Goal: Book appointment/travel/reservation

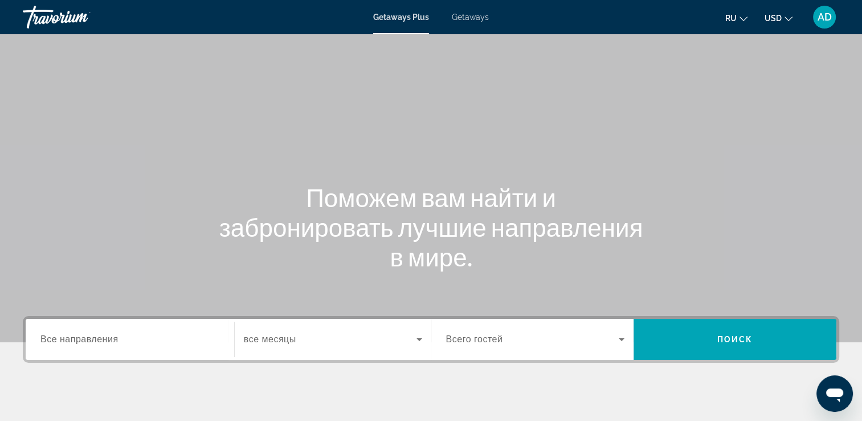
click at [92, 345] on div "Destination Все направления" at bounding box center [129, 339] width 179 height 32
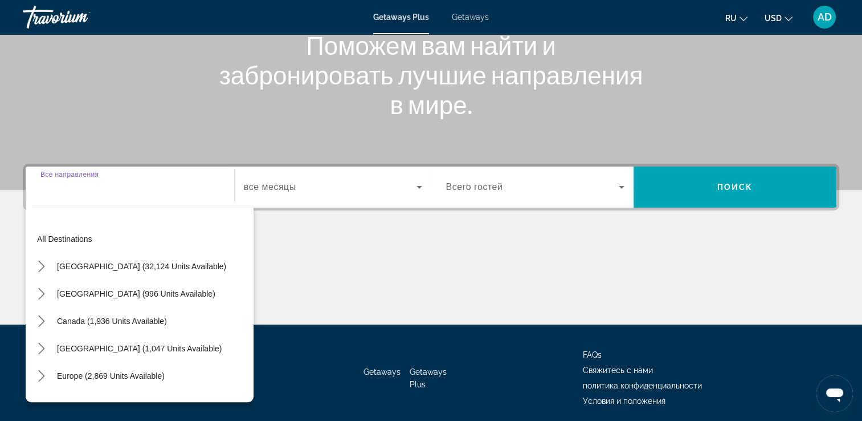
scroll to position [195, 0]
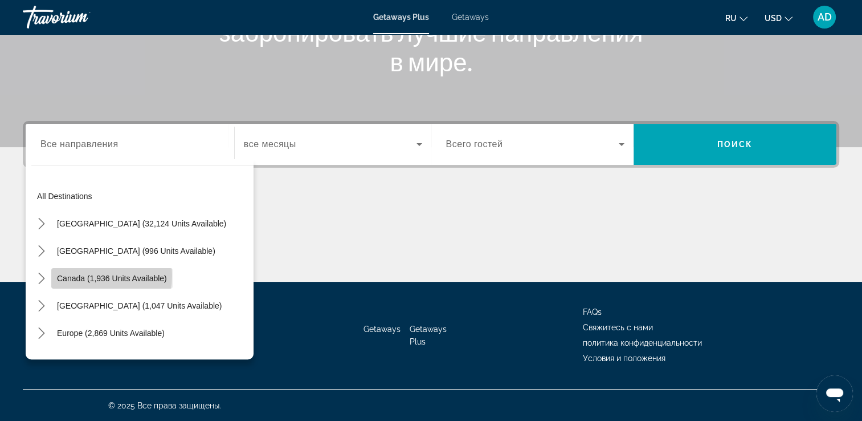
click at [88, 275] on span "Canada (1,936 units available)" at bounding box center [112, 278] width 110 height 9
type input "**********"
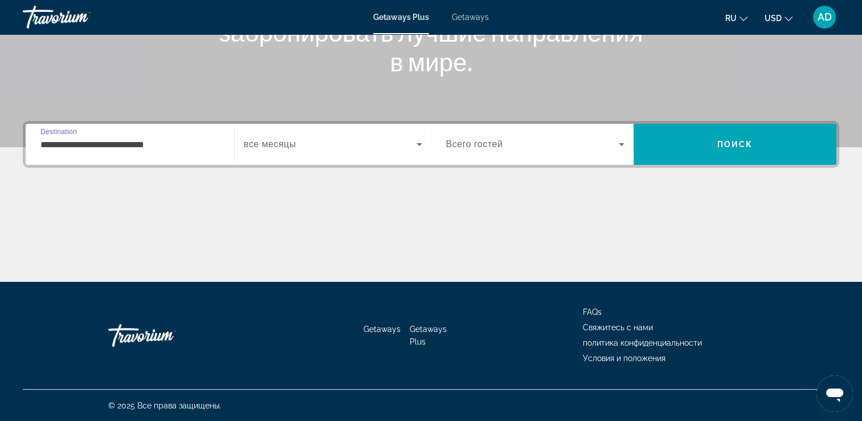
click at [463, 139] on span "Всего гостей" at bounding box center [474, 144] width 57 height 10
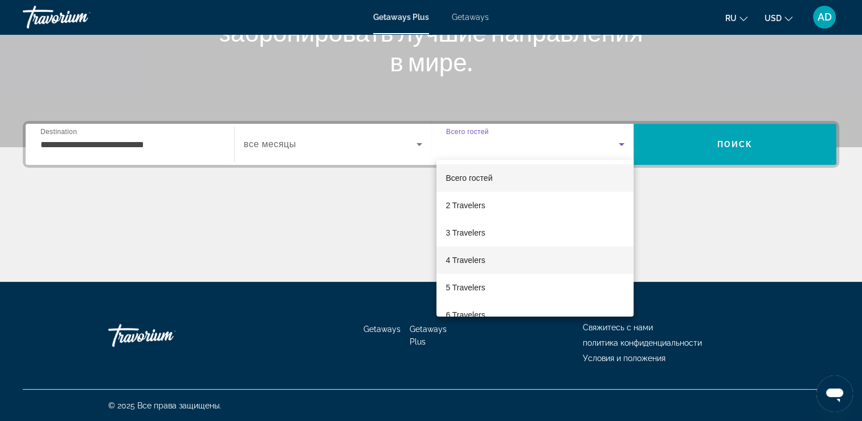
click at [466, 259] on span "4 Travelers" at bounding box center [465, 260] width 39 height 14
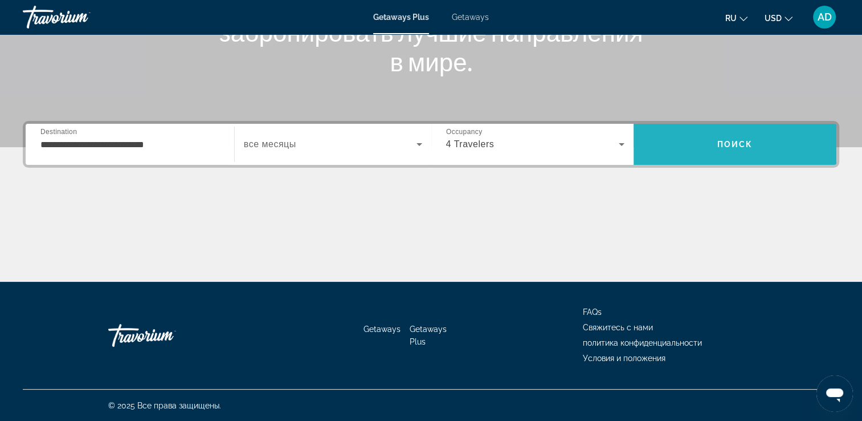
click at [704, 138] on span "Search" at bounding box center [735, 144] width 203 height 27
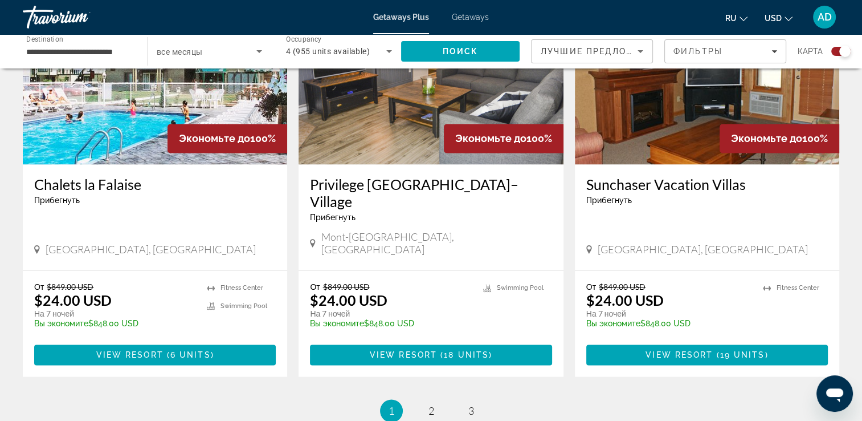
scroll to position [1710, 0]
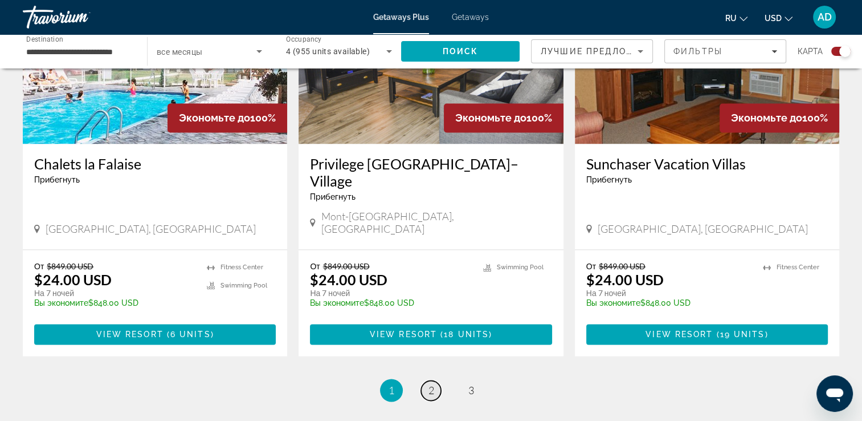
click at [433, 384] on span "2" at bounding box center [432, 390] width 6 height 13
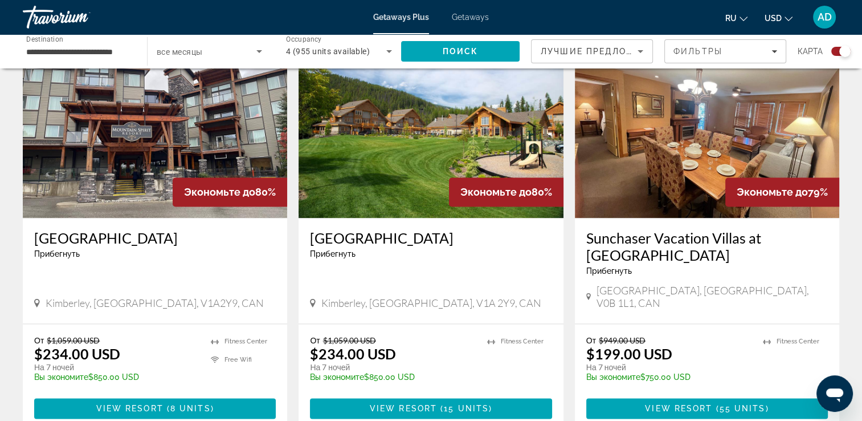
scroll to position [1710, 0]
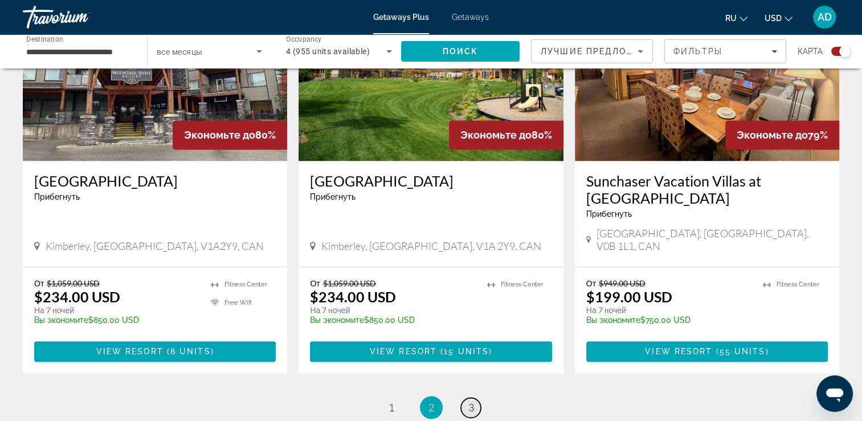
click at [468, 401] on span "3" at bounding box center [471, 407] width 6 height 13
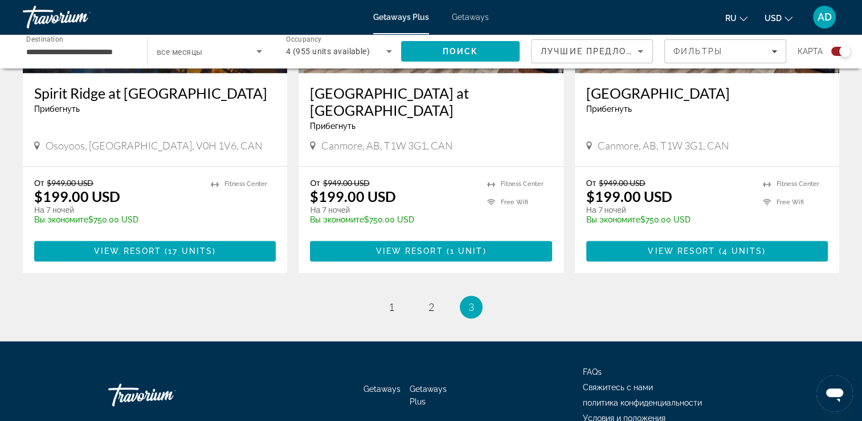
scroll to position [1824, 0]
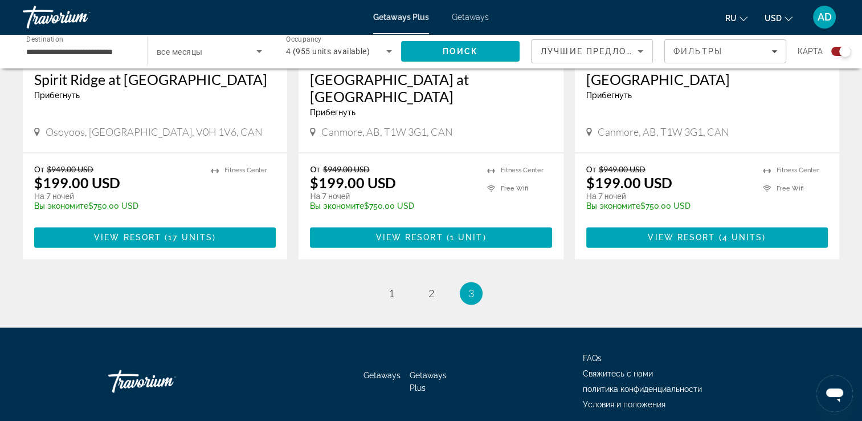
click at [470, 15] on span "Getaways" at bounding box center [470, 17] width 37 height 9
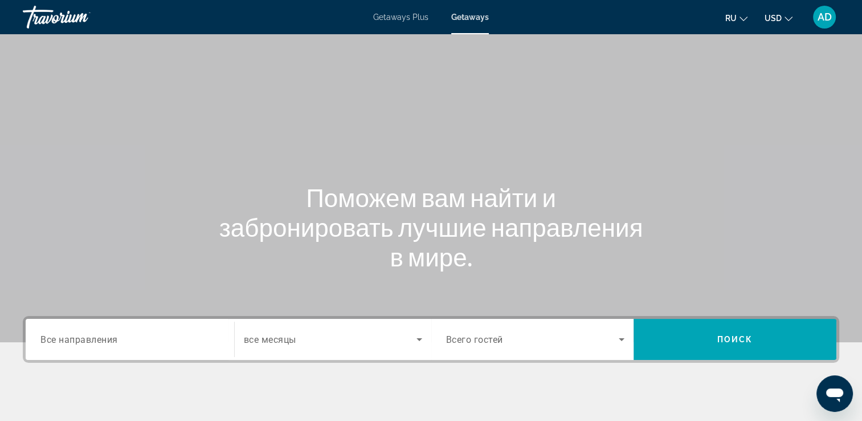
click at [64, 342] on span "Все направления" at bounding box center [79, 338] width 78 height 11
click at [64, 342] on input "Destination Все направления" at bounding box center [129, 340] width 179 height 14
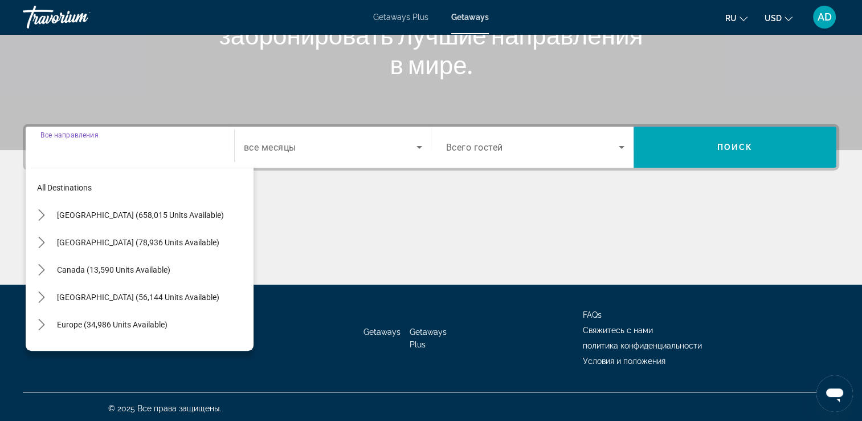
scroll to position [195, 0]
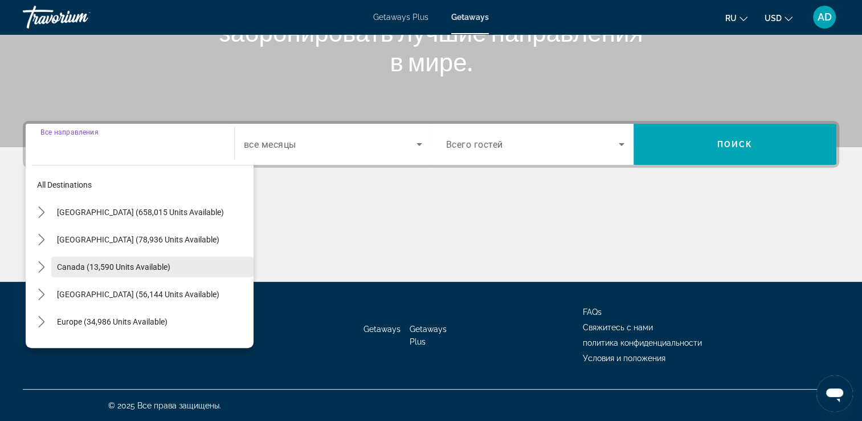
click at [72, 268] on span "Canada (13,590 units available)" at bounding box center [113, 266] width 113 height 9
type input "**********"
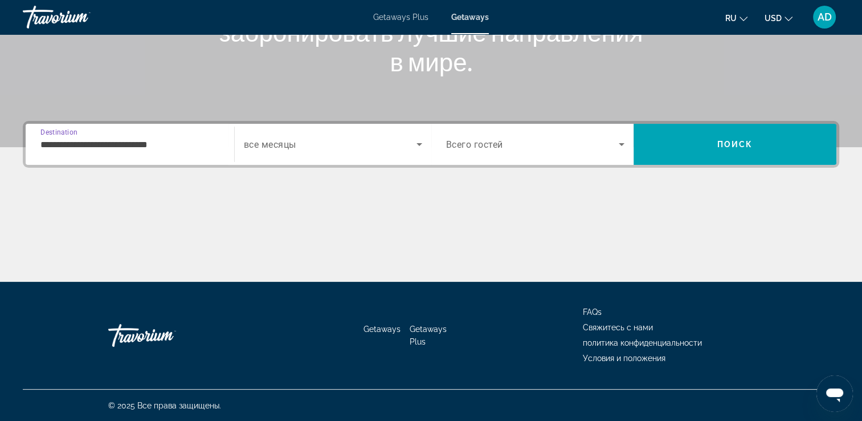
click at [468, 131] on div "Search widget" at bounding box center [535, 144] width 179 height 32
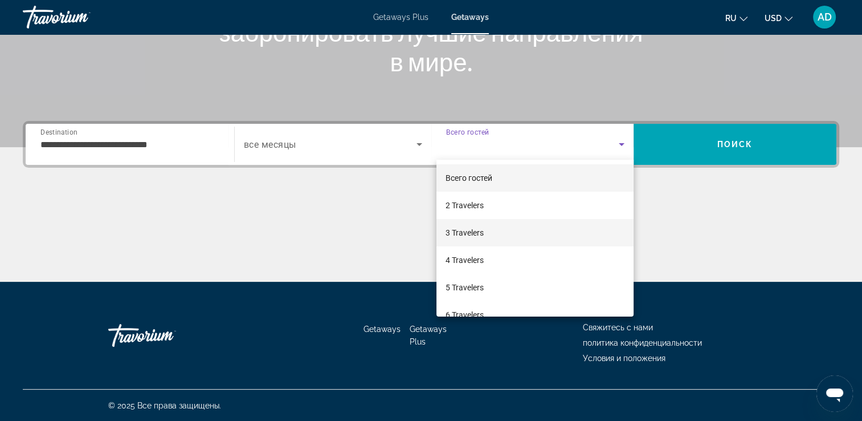
click at [465, 231] on span "3 Travelers" at bounding box center [465, 233] width 38 height 14
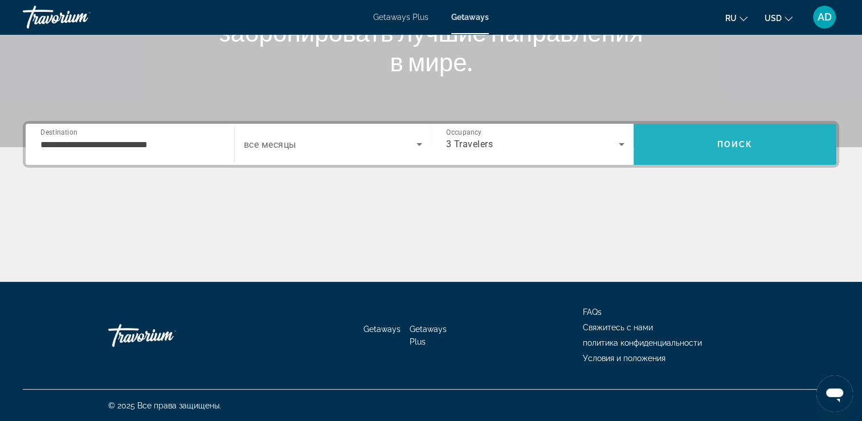
click at [712, 140] on span "Search" at bounding box center [735, 144] width 203 height 27
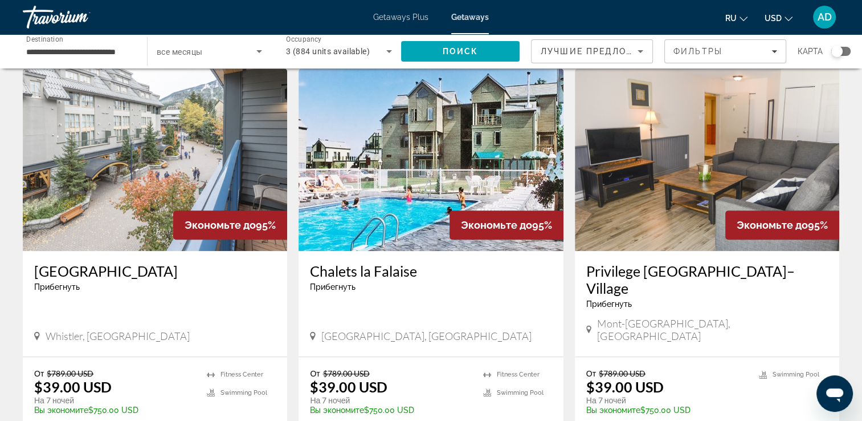
scroll to position [855, 0]
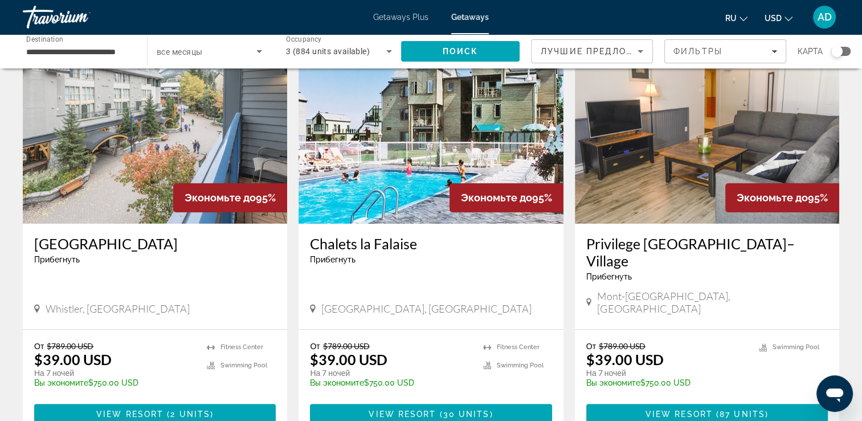
click at [153, 170] on img "Main content" at bounding box center [155, 132] width 264 height 182
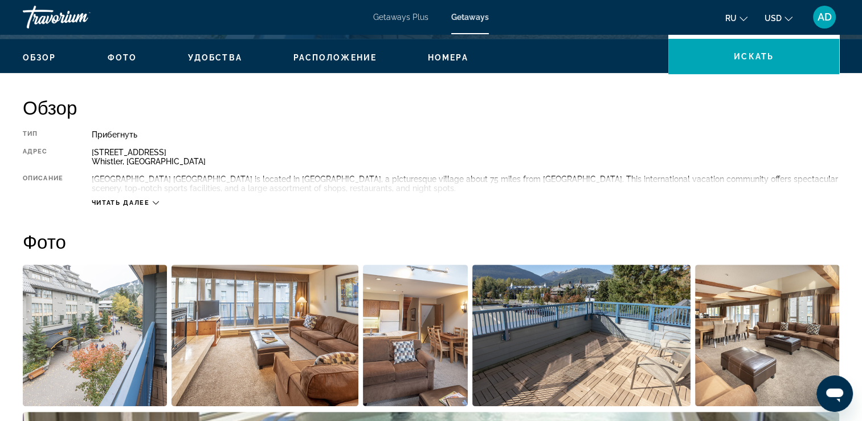
scroll to position [365, 0]
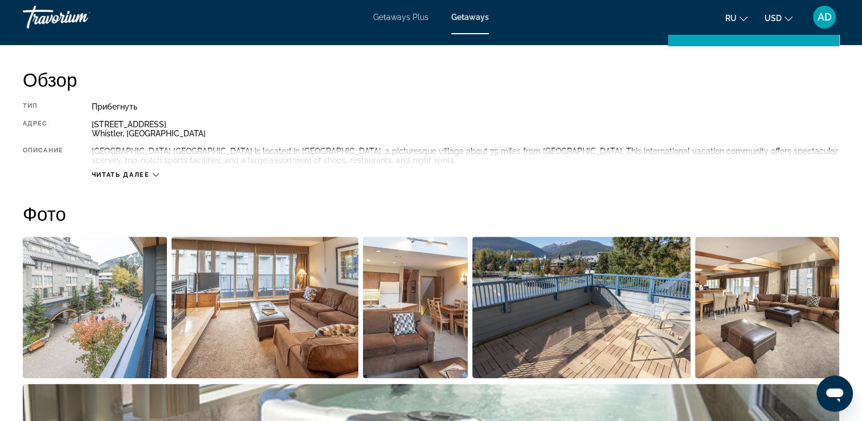
click at [72, 270] on img "Open full-screen image slider" at bounding box center [95, 307] width 144 height 141
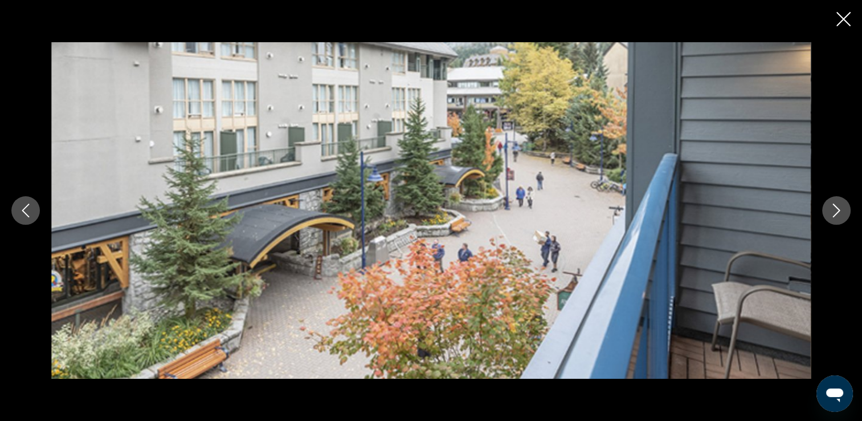
click at [835, 211] on icon "Next image" at bounding box center [837, 210] width 14 height 14
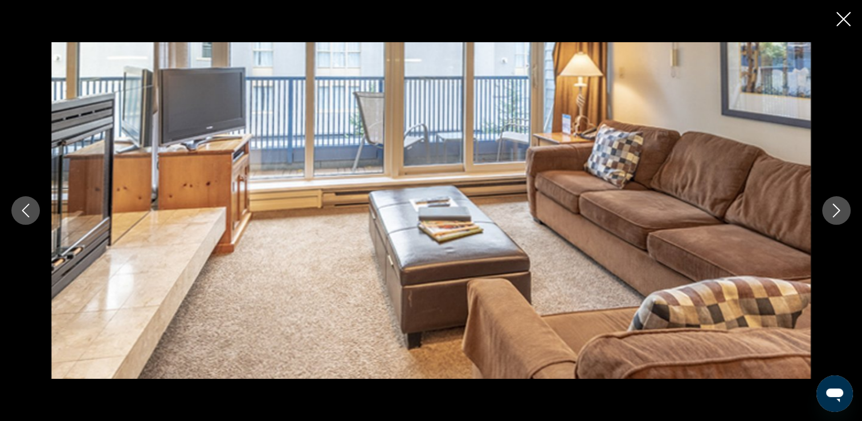
click at [835, 211] on icon "Next image" at bounding box center [837, 210] width 14 height 14
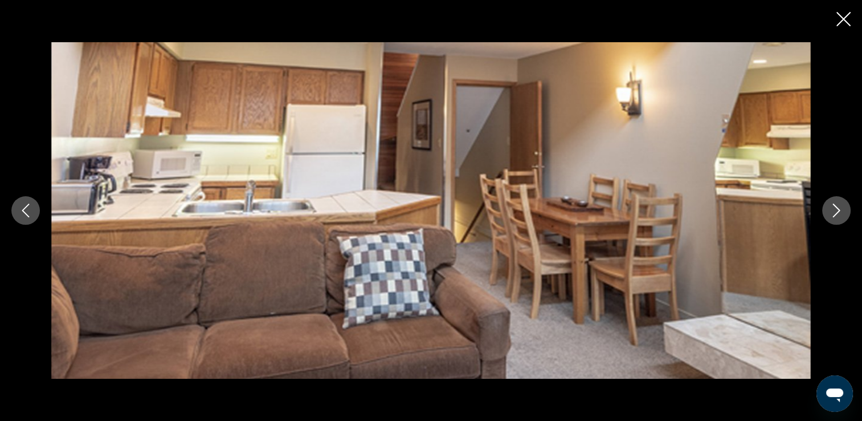
click at [835, 211] on icon "Next image" at bounding box center [837, 210] width 14 height 14
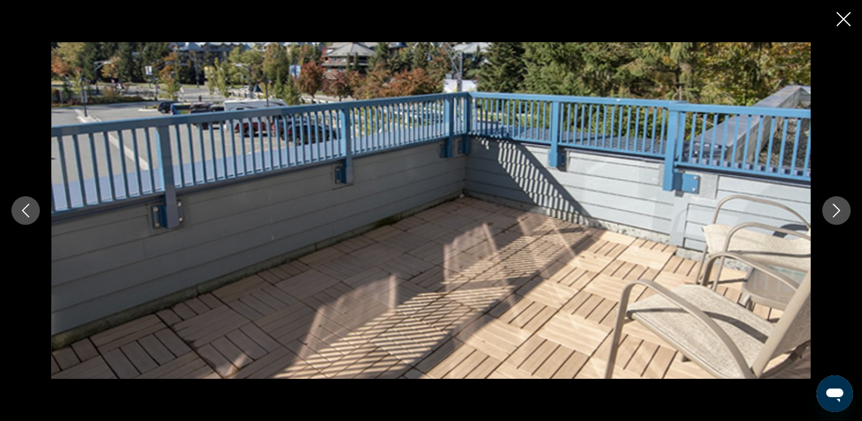
click at [835, 211] on icon "Next image" at bounding box center [837, 210] width 14 height 14
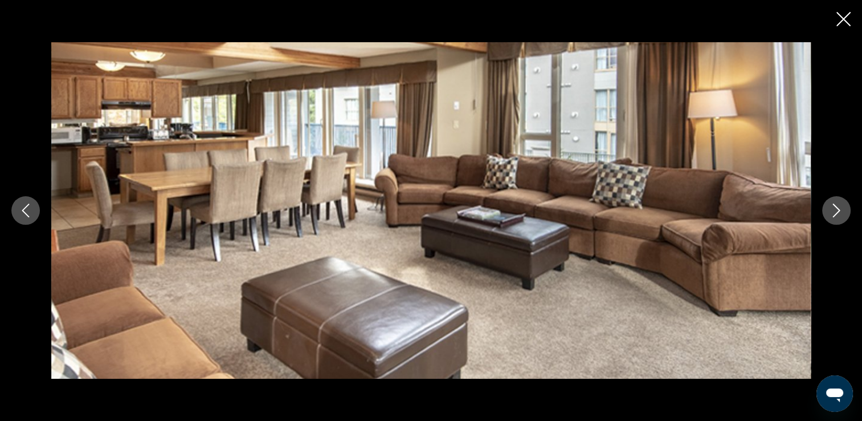
click at [835, 211] on icon "Next image" at bounding box center [837, 210] width 14 height 14
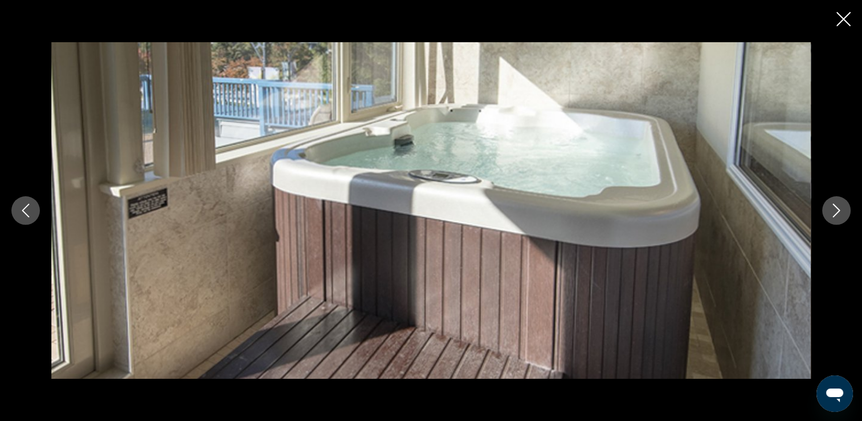
click at [835, 211] on icon "Next image" at bounding box center [837, 210] width 14 height 14
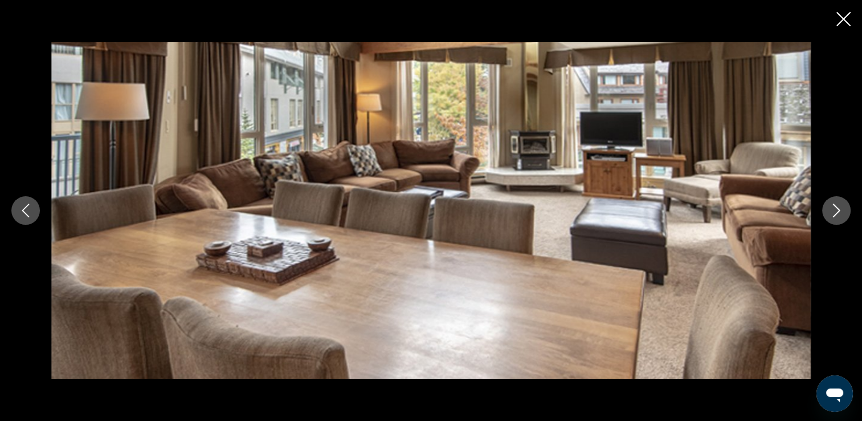
click at [835, 211] on icon "Next image" at bounding box center [837, 210] width 14 height 14
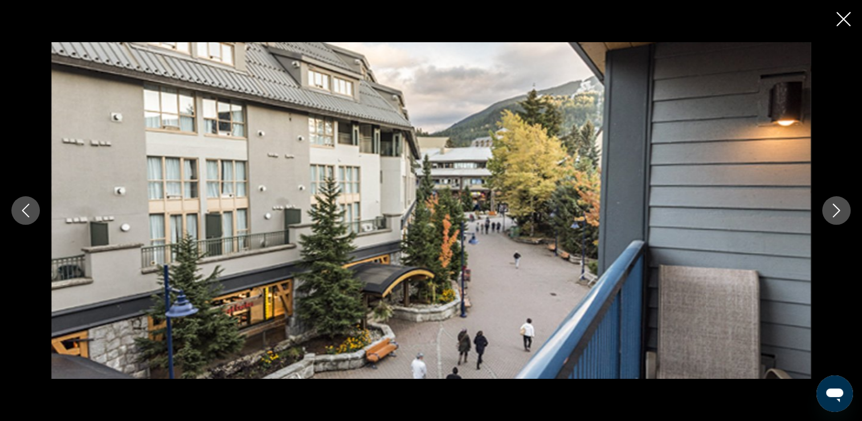
click at [835, 211] on icon "Next image" at bounding box center [837, 210] width 14 height 14
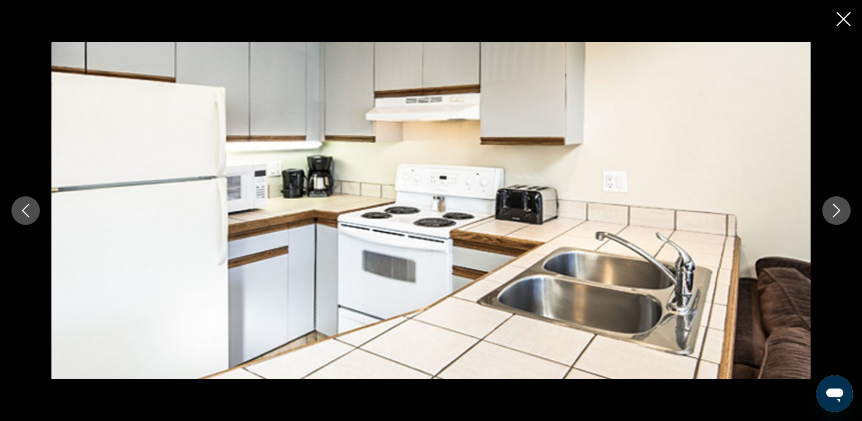
click at [835, 211] on icon "Next image" at bounding box center [837, 210] width 14 height 14
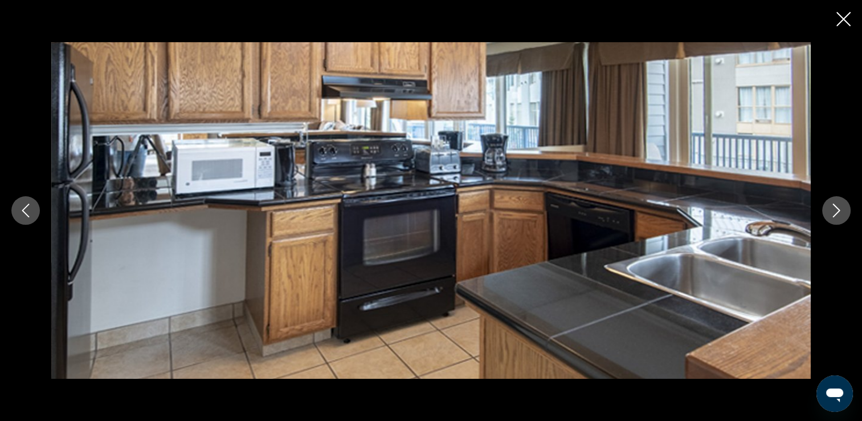
click at [835, 211] on icon "Next image" at bounding box center [837, 210] width 14 height 14
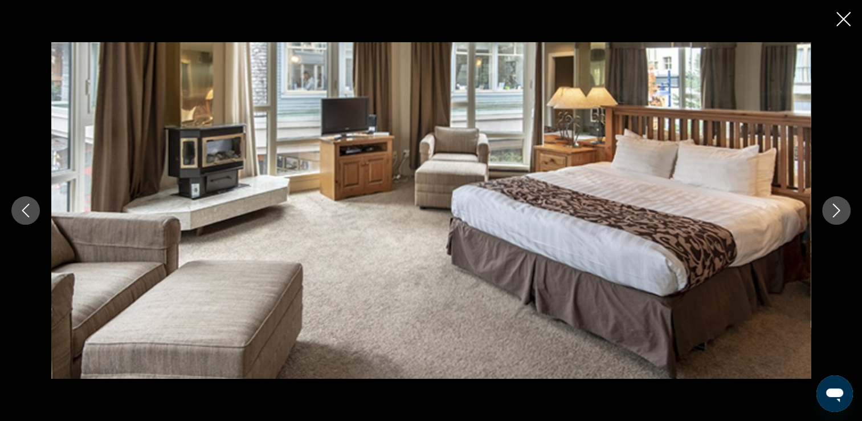
click at [835, 211] on icon "Next image" at bounding box center [837, 210] width 14 height 14
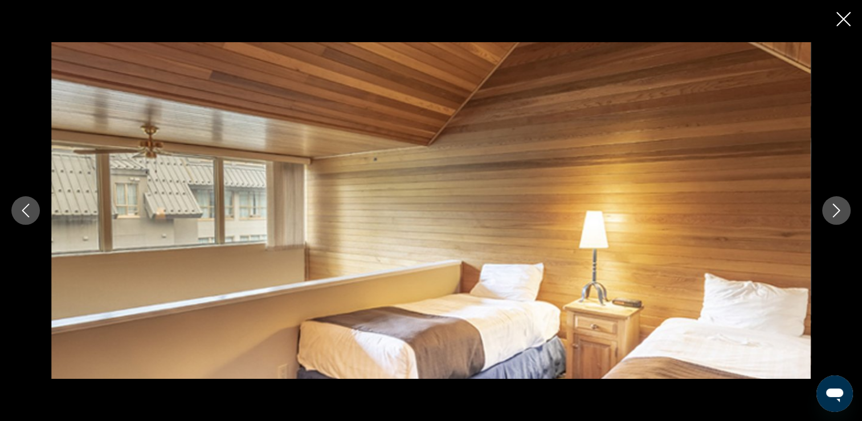
click at [835, 211] on icon "Next image" at bounding box center [837, 210] width 14 height 14
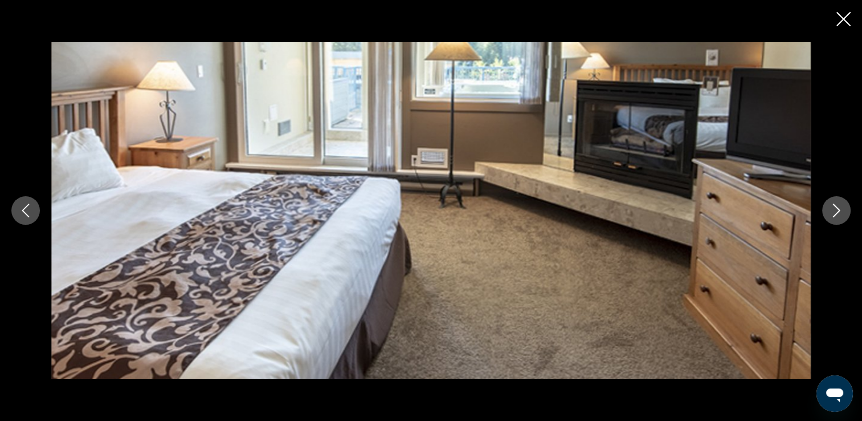
click at [838, 205] on icon "Next image" at bounding box center [837, 210] width 14 height 14
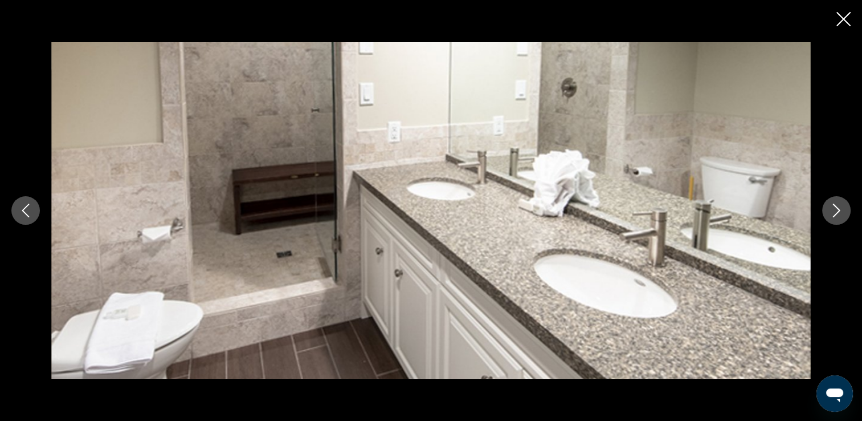
click at [838, 205] on icon "Next image" at bounding box center [837, 210] width 14 height 14
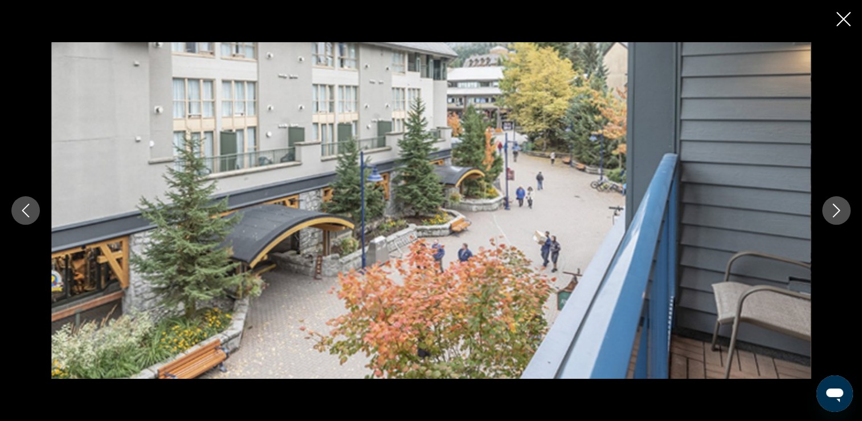
click at [838, 205] on icon "Next image" at bounding box center [837, 210] width 14 height 14
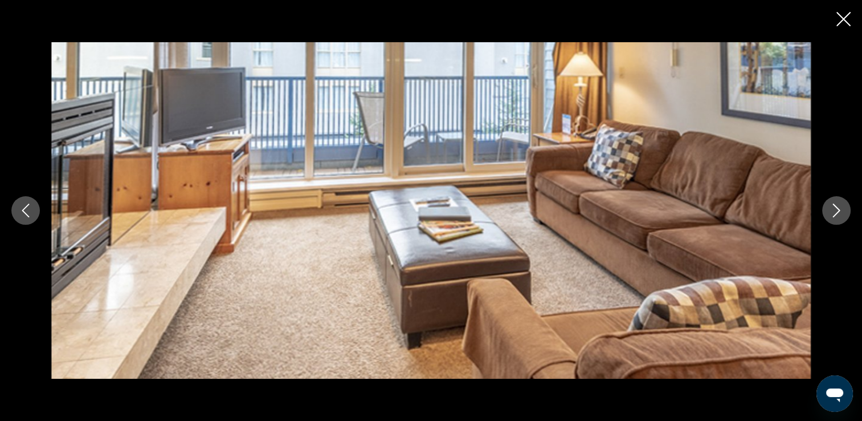
click at [838, 205] on icon "Next image" at bounding box center [837, 210] width 14 height 14
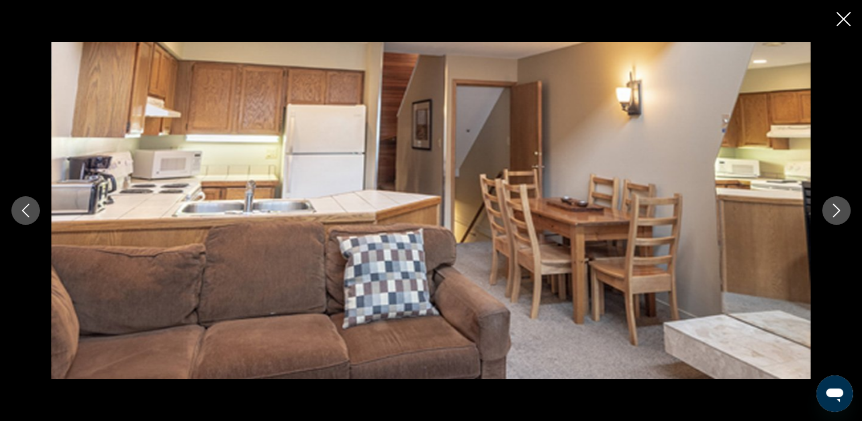
click at [838, 205] on icon "Next image" at bounding box center [837, 210] width 14 height 14
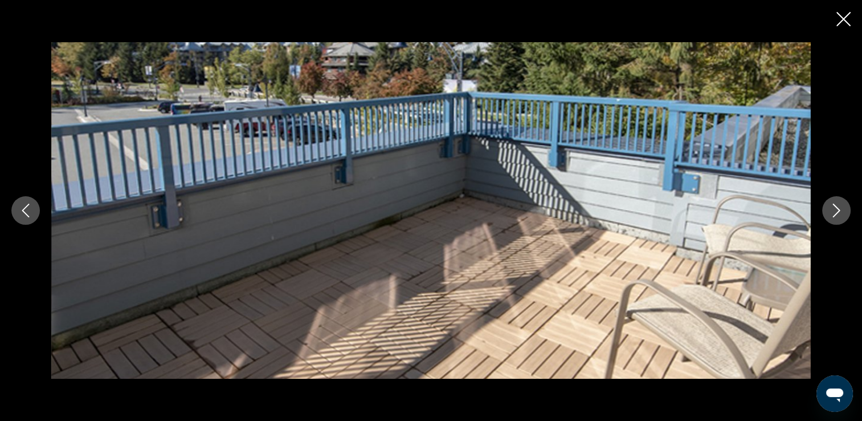
click at [839, 17] on icon "Close slideshow" at bounding box center [844, 19] width 14 height 14
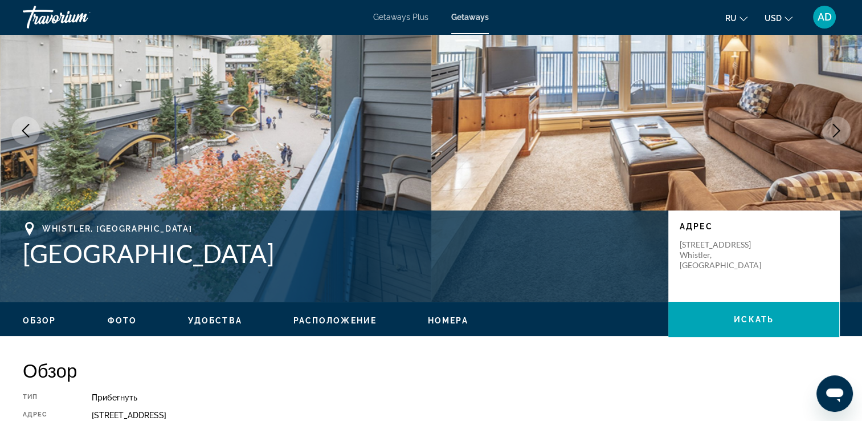
scroll to position [23, 0]
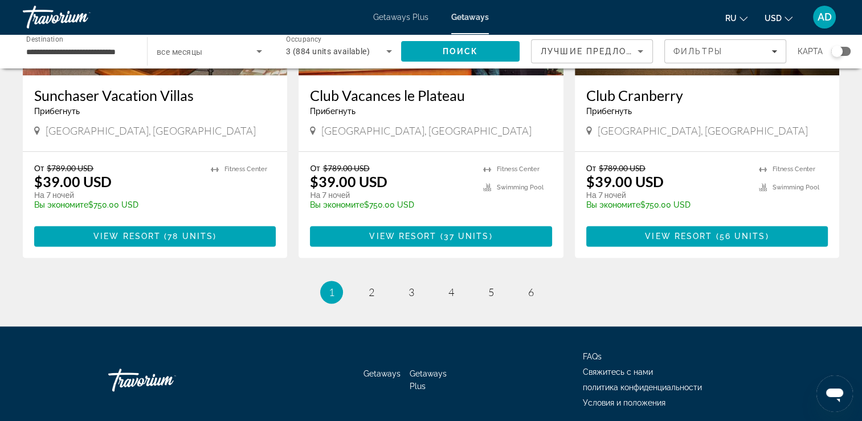
scroll to position [1439, 0]
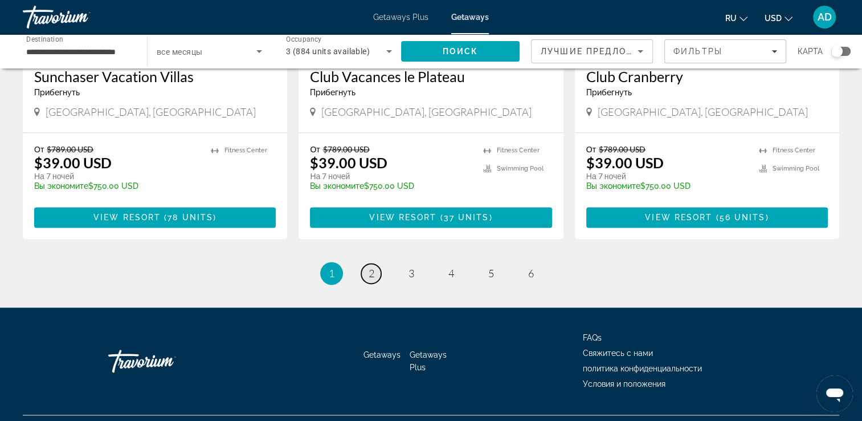
click at [369, 267] on span "2" at bounding box center [372, 273] width 6 height 13
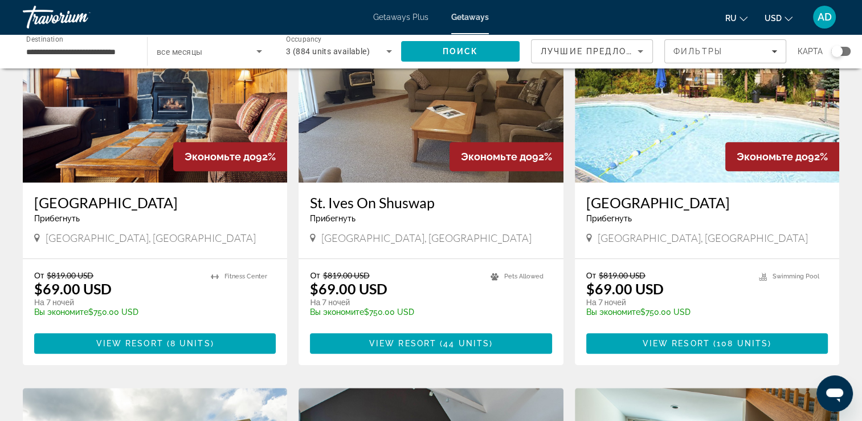
scroll to position [456, 0]
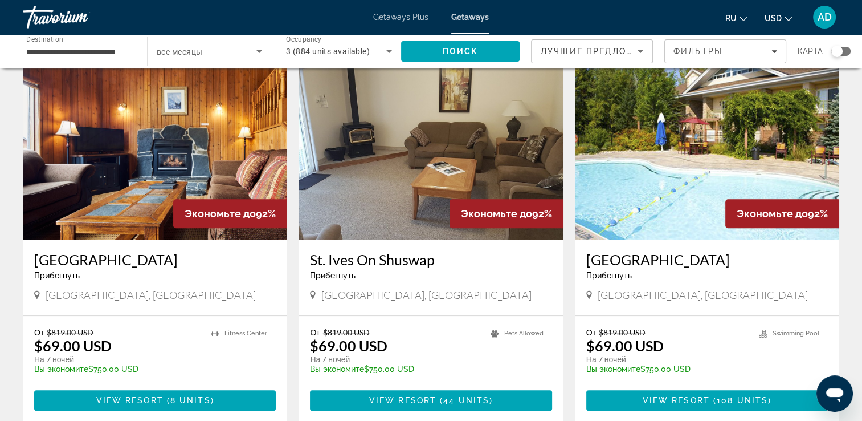
click at [147, 168] on img "Main content" at bounding box center [155, 148] width 264 height 182
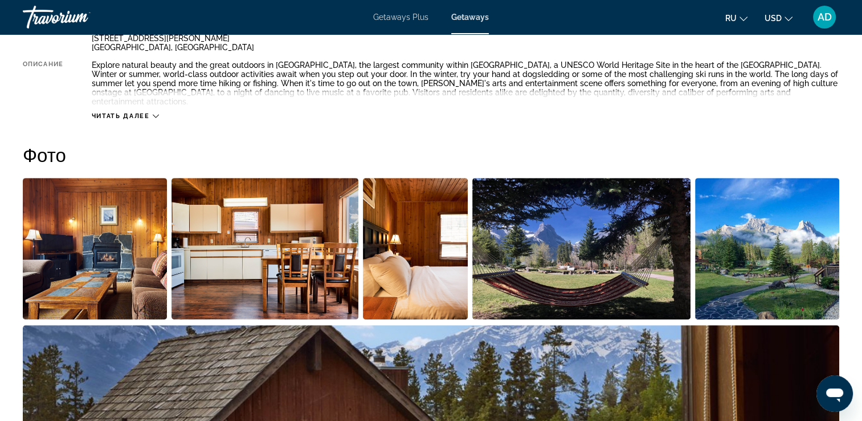
scroll to position [513, 0]
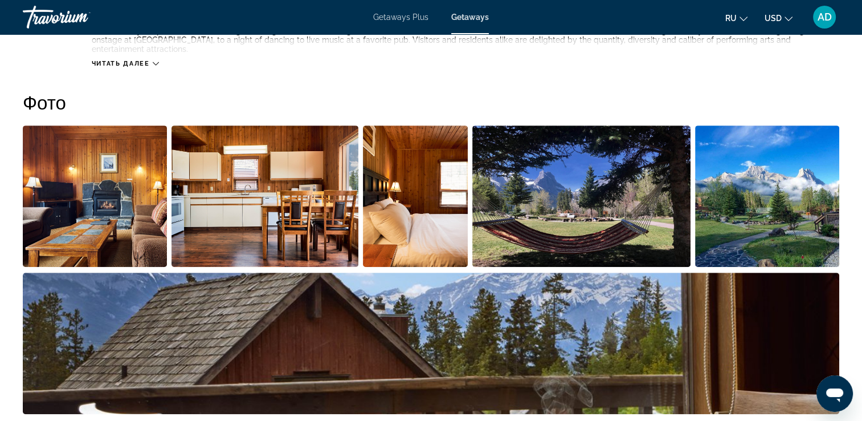
click at [96, 204] on img "Open full-screen image slider" at bounding box center [95, 195] width 144 height 141
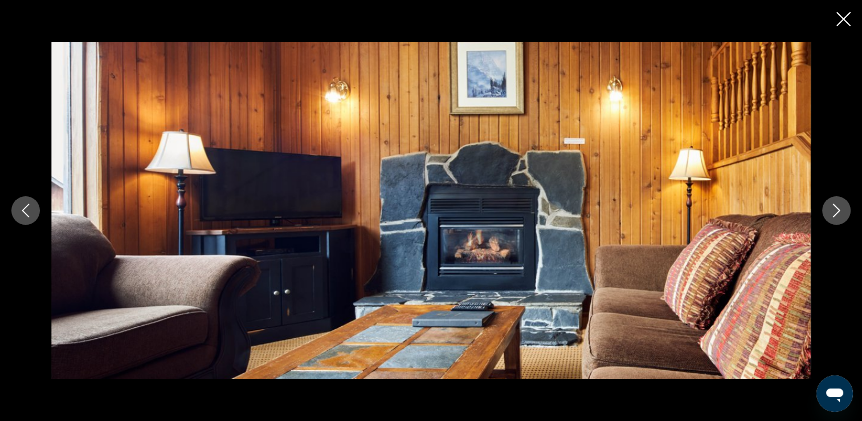
click at [830, 208] on icon "Next image" at bounding box center [837, 210] width 14 height 14
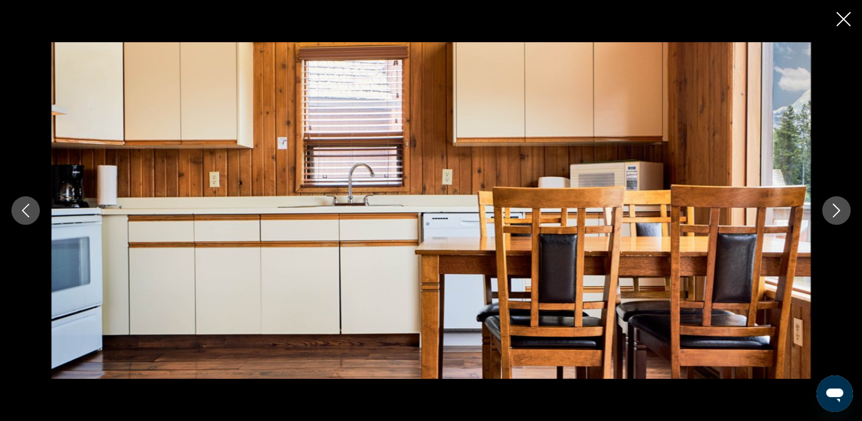
click at [830, 208] on icon "Next image" at bounding box center [837, 210] width 14 height 14
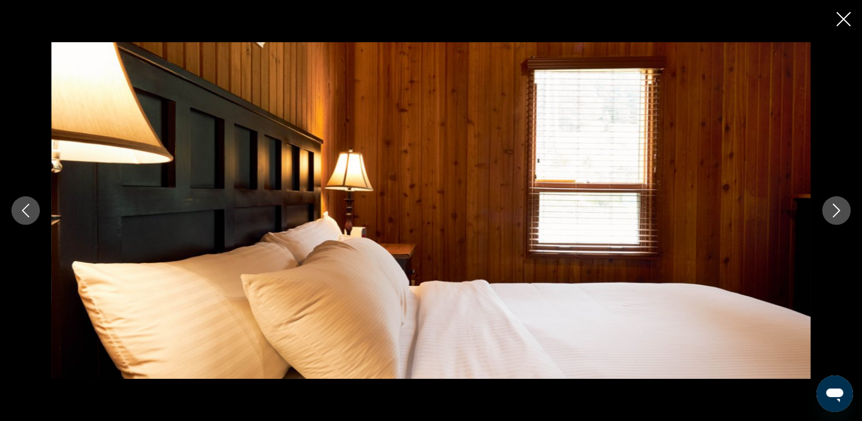
click at [830, 208] on icon "Next image" at bounding box center [837, 210] width 14 height 14
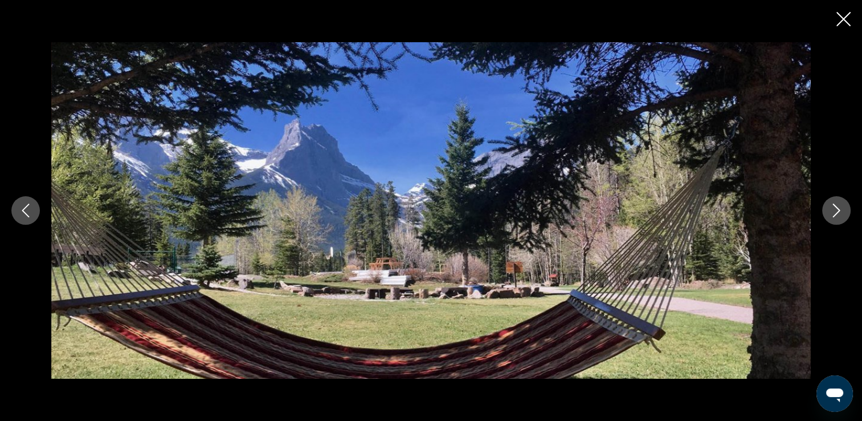
click at [830, 208] on icon "Next image" at bounding box center [837, 210] width 14 height 14
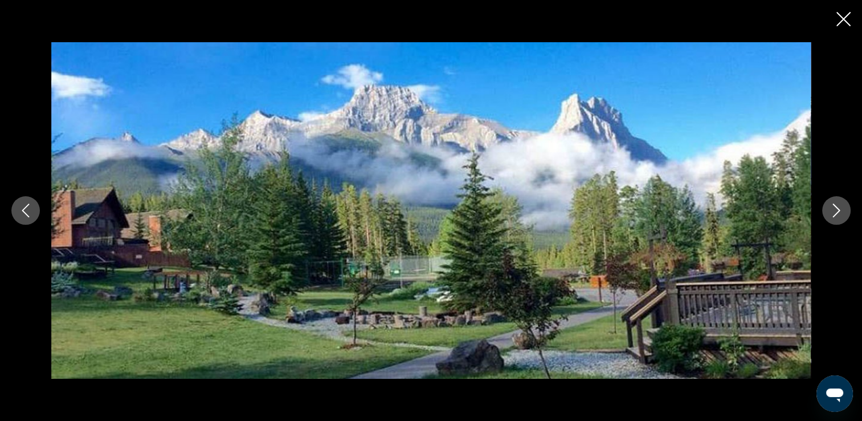
click at [830, 208] on icon "Next image" at bounding box center [837, 210] width 14 height 14
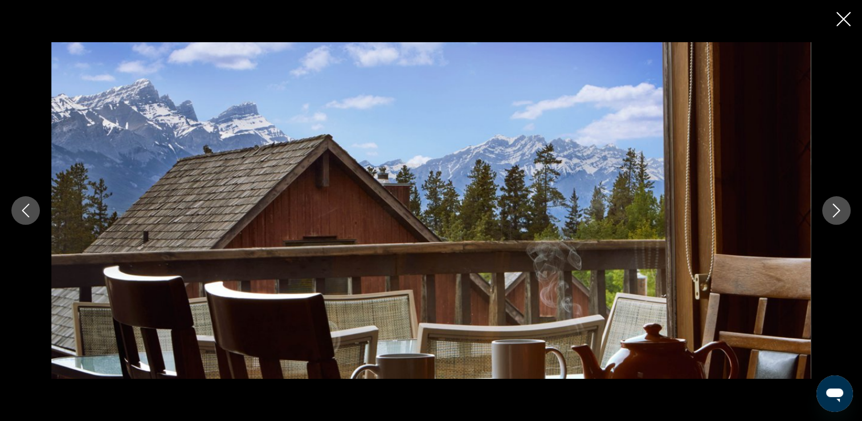
click at [830, 208] on icon "Next image" at bounding box center [837, 210] width 14 height 14
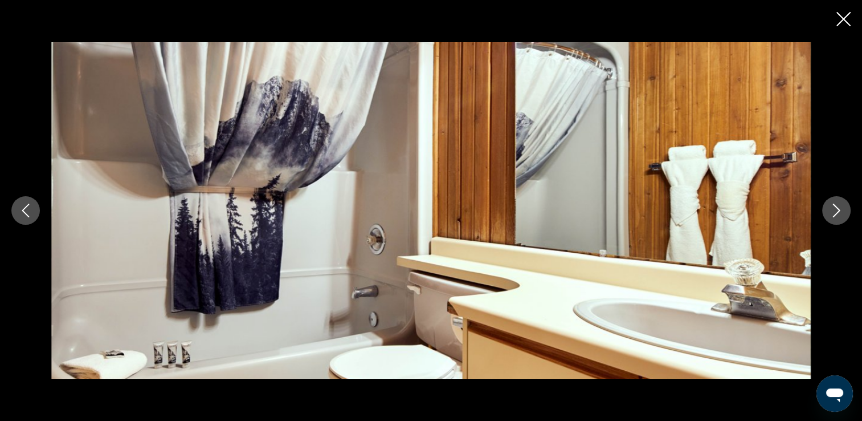
click at [830, 208] on icon "Next image" at bounding box center [837, 210] width 14 height 14
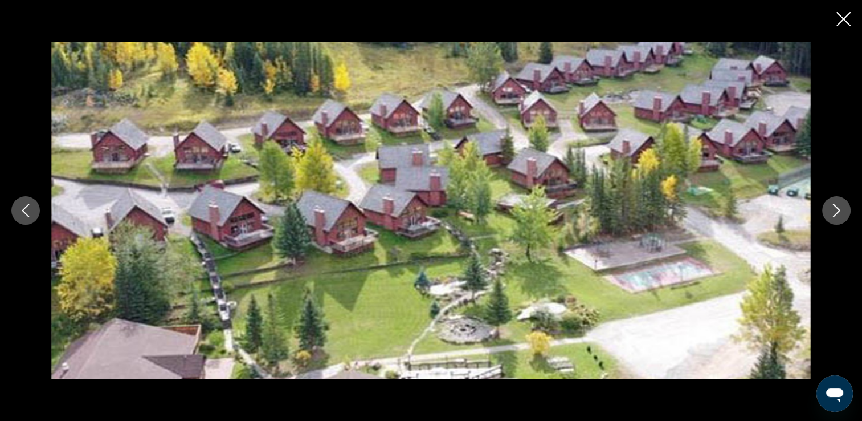
click at [830, 208] on icon "Next image" at bounding box center [837, 210] width 14 height 14
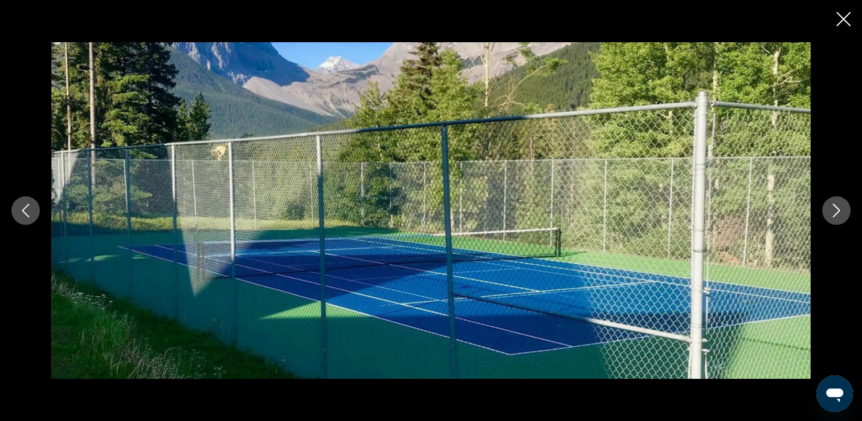
click at [830, 208] on icon "Next image" at bounding box center [837, 210] width 14 height 14
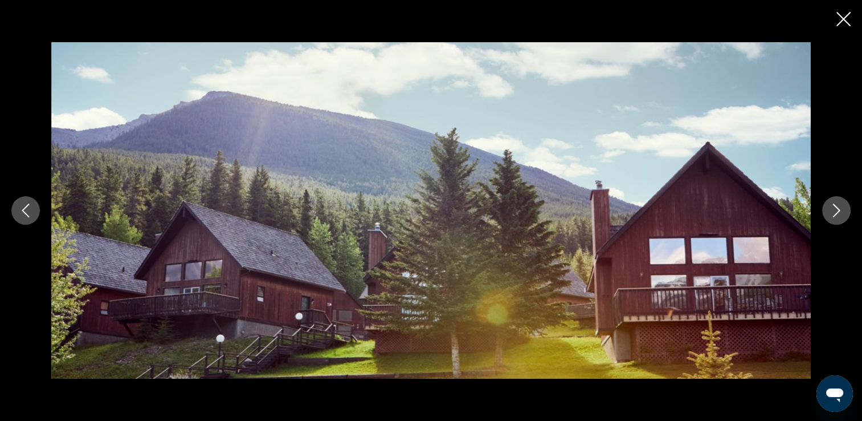
click at [830, 208] on icon "Next image" at bounding box center [837, 210] width 14 height 14
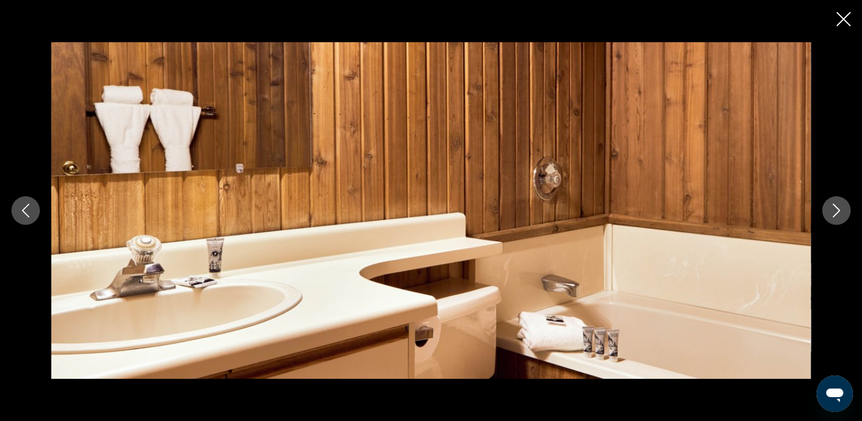
click at [830, 208] on icon "Next image" at bounding box center [837, 210] width 14 height 14
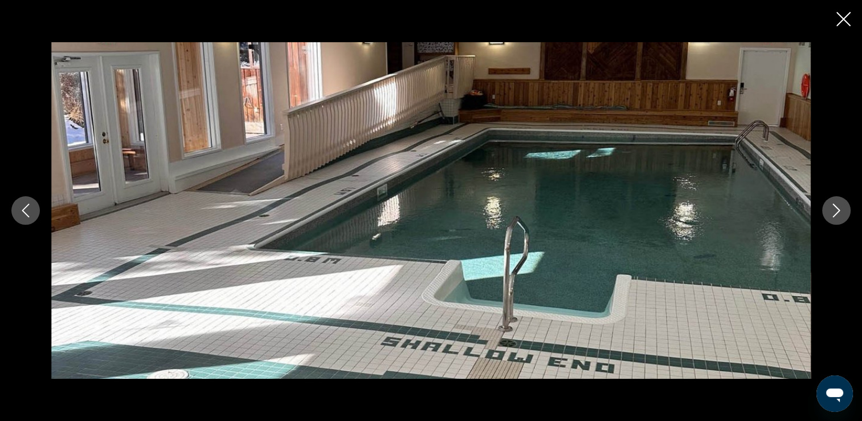
click at [830, 208] on icon "Next image" at bounding box center [837, 210] width 14 height 14
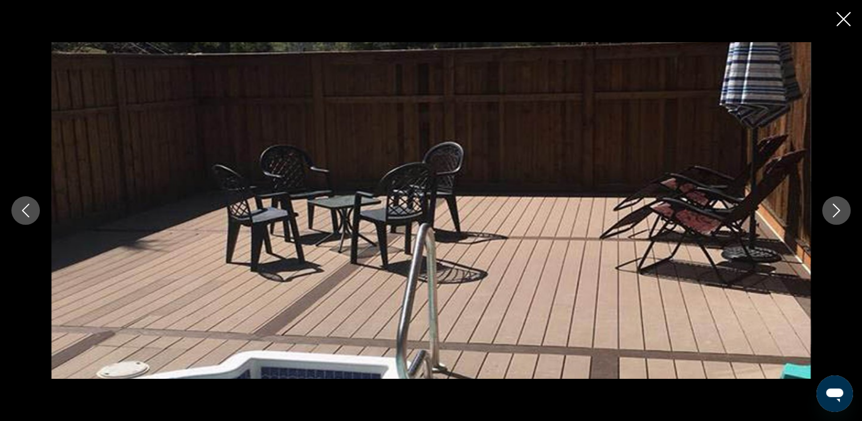
click at [830, 208] on icon "Next image" at bounding box center [837, 210] width 14 height 14
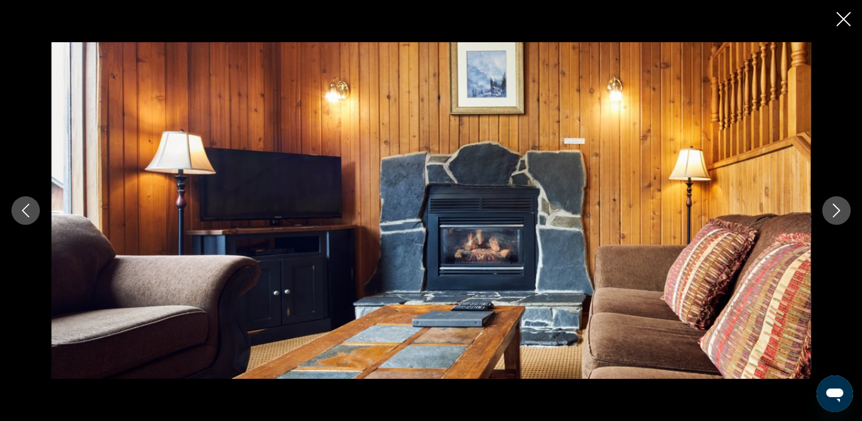
click at [830, 208] on icon "Next image" at bounding box center [837, 210] width 14 height 14
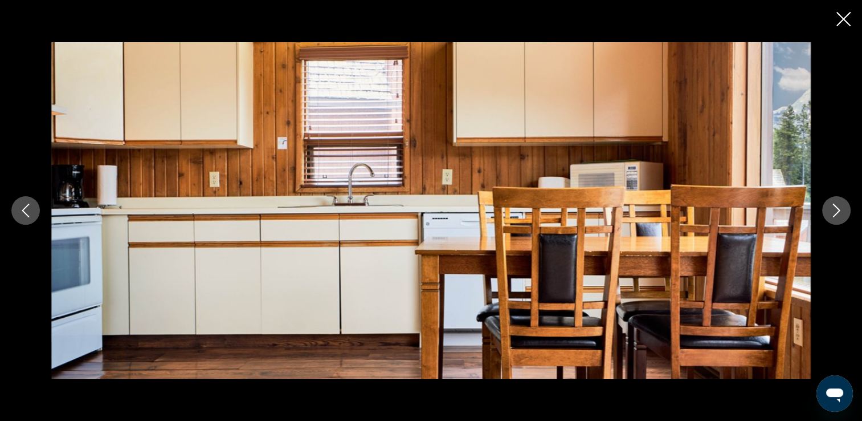
click at [841, 19] on icon "Close slideshow" at bounding box center [844, 19] width 14 height 14
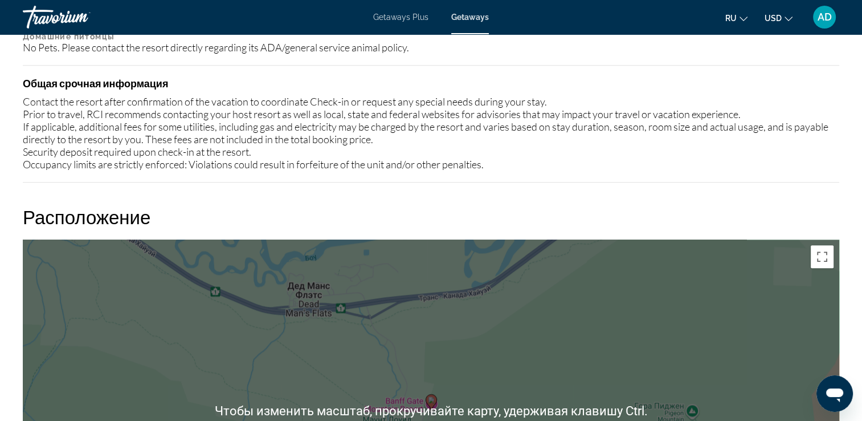
scroll to position [1250, 0]
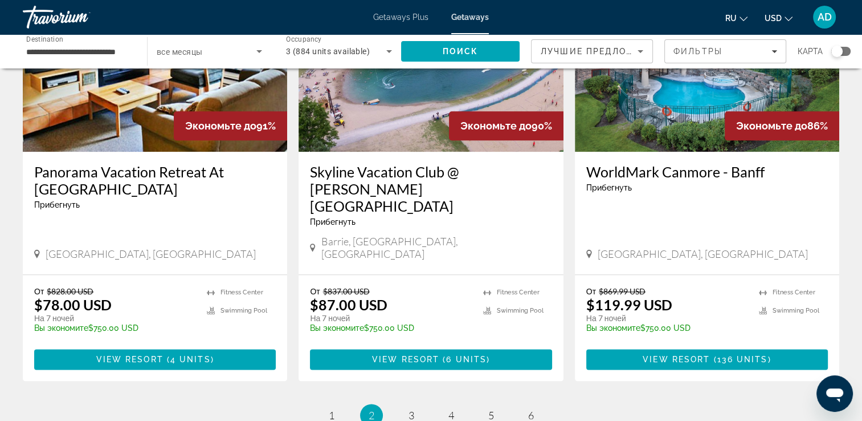
scroll to position [1311, 0]
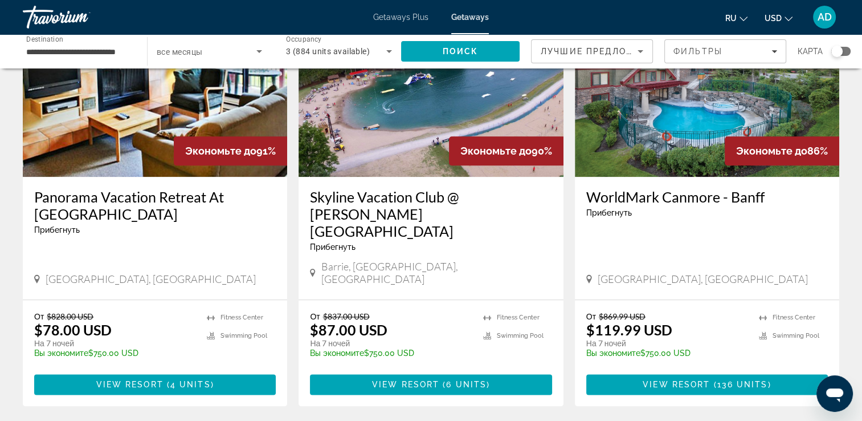
click at [700, 117] on img "Main content" at bounding box center [707, 85] width 264 height 182
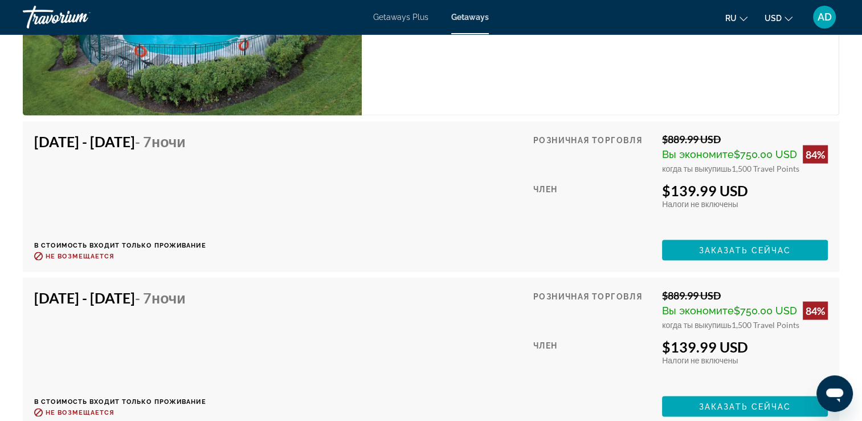
scroll to position [2074, 0]
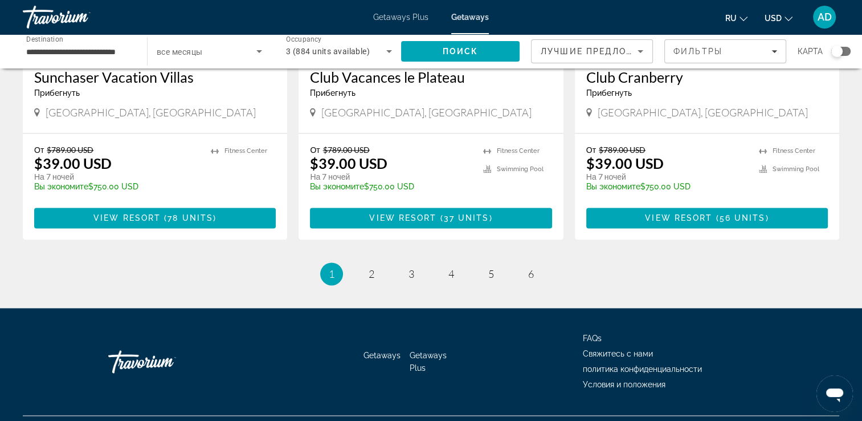
scroll to position [1439, 0]
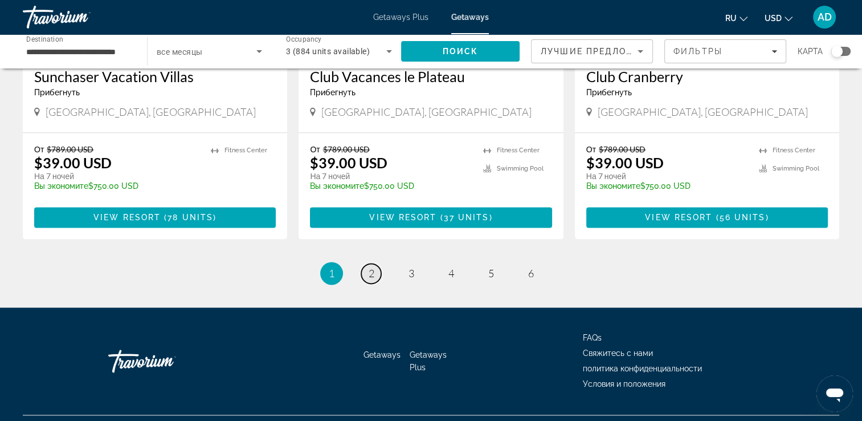
click at [369, 267] on span "2" at bounding box center [372, 273] width 6 height 13
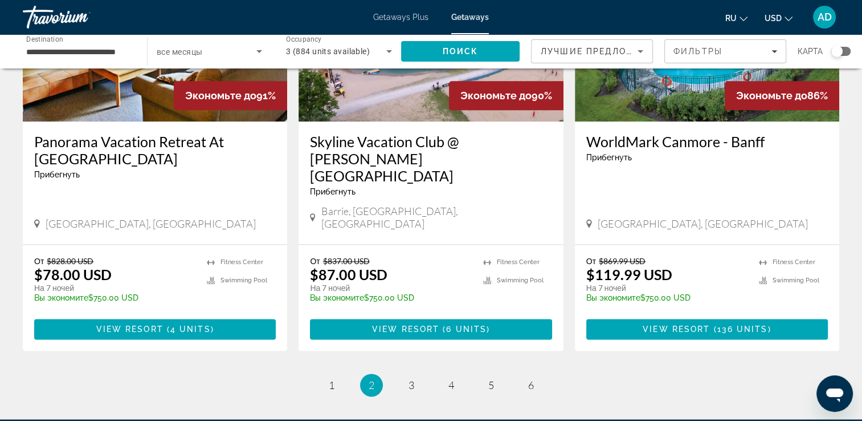
scroll to position [1368, 0]
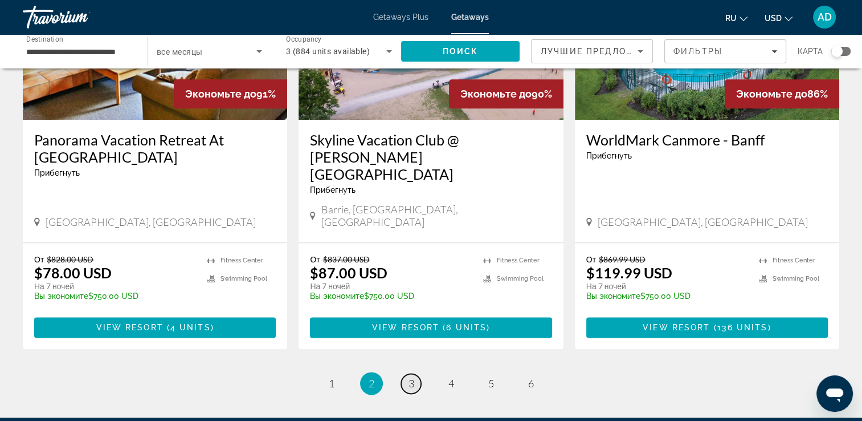
click at [411, 377] on span "3" at bounding box center [412, 383] width 6 height 13
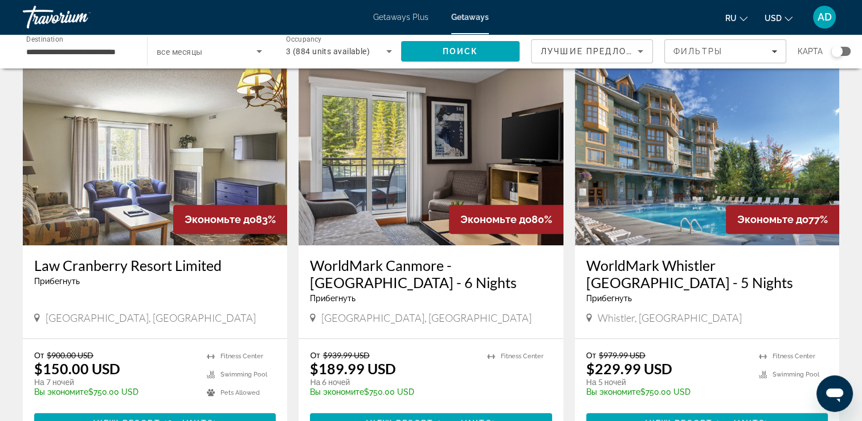
scroll to position [456, 0]
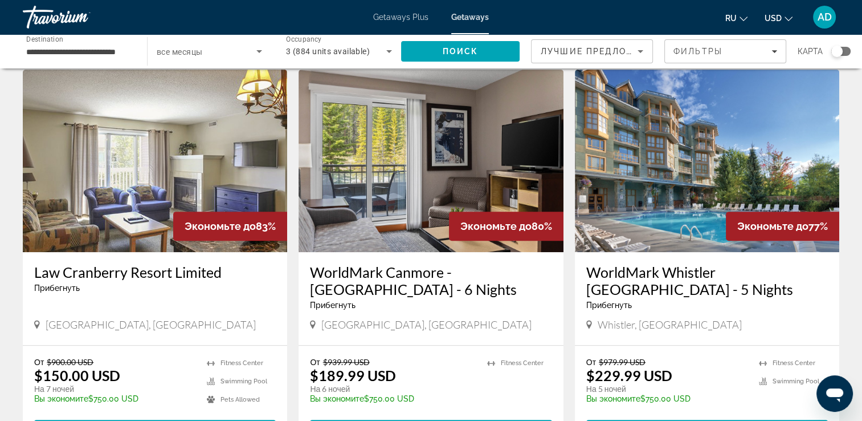
click at [677, 161] on img "Main content" at bounding box center [707, 161] width 264 height 182
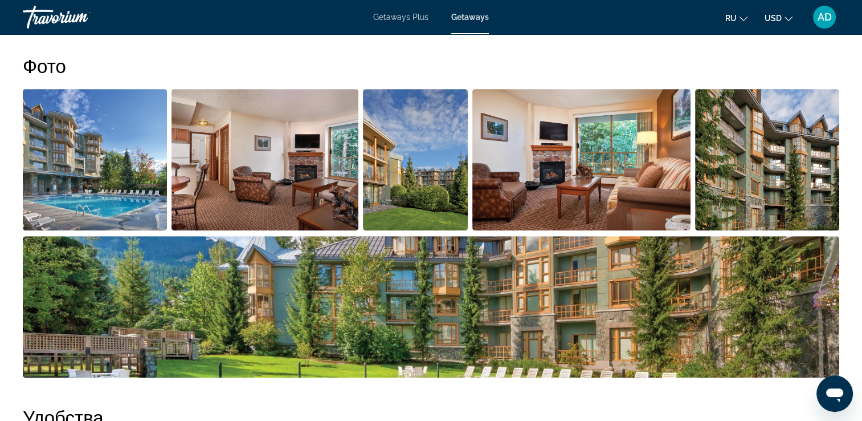
scroll to position [513, 0]
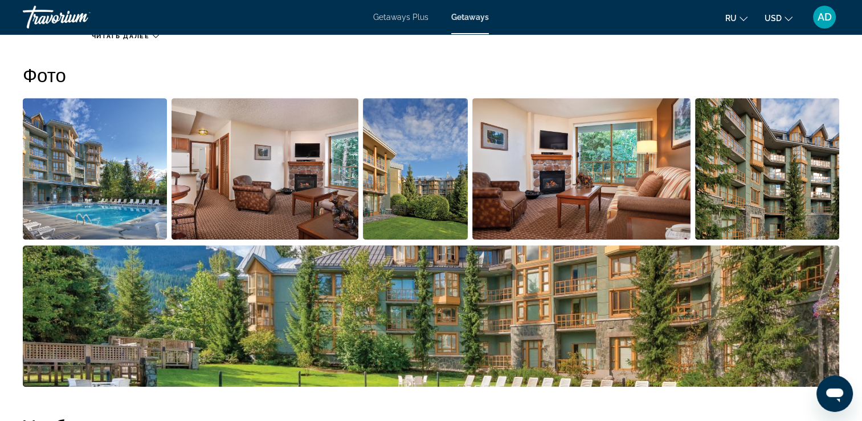
click at [107, 187] on img "Open full-screen image slider" at bounding box center [95, 168] width 144 height 141
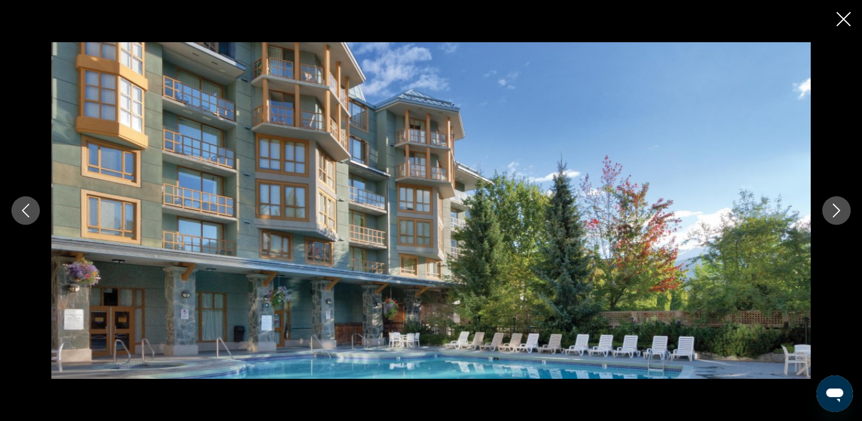
click at [831, 207] on icon "Next image" at bounding box center [837, 210] width 14 height 14
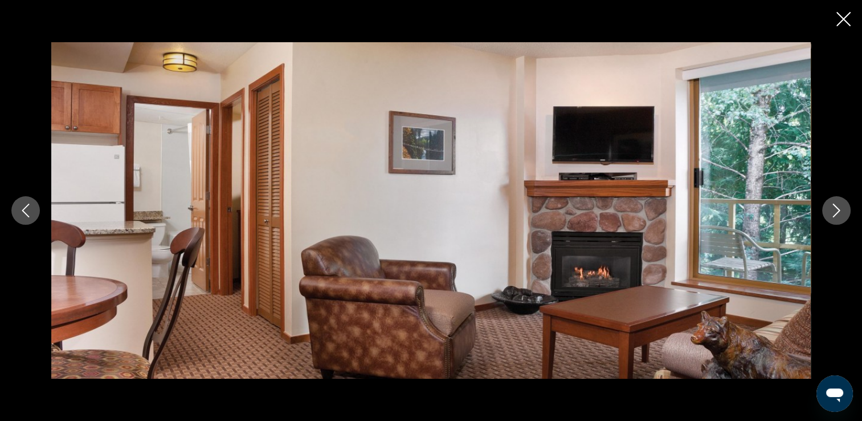
click at [831, 207] on icon "Next image" at bounding box center [837, 210] width 14 height 14
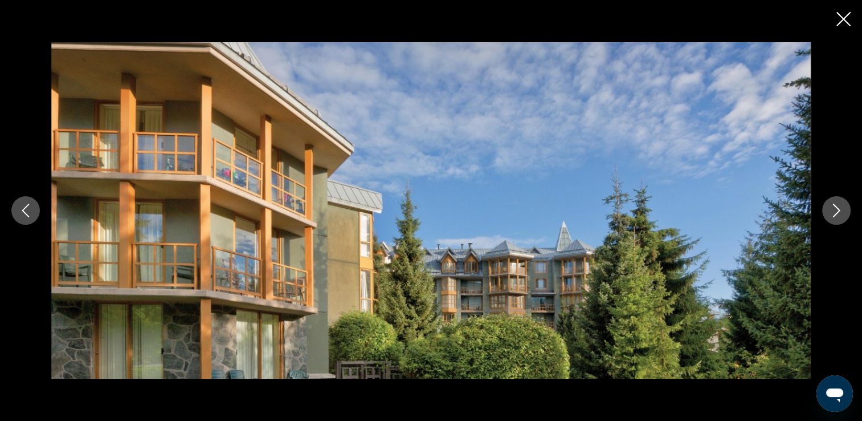
click at [831, 207] on icon "Next image" at bounding box center [837, 210] width 14 height 14
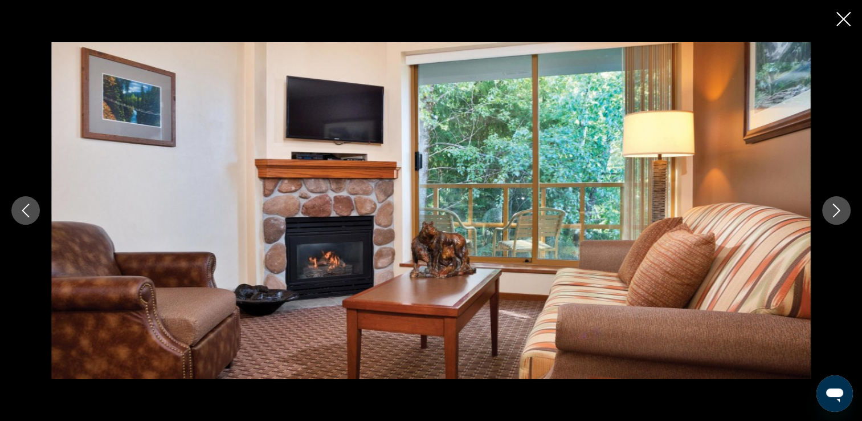
click at [831, 207] on icon "Next image" at bounding box center [837, 210] width 14 height 14
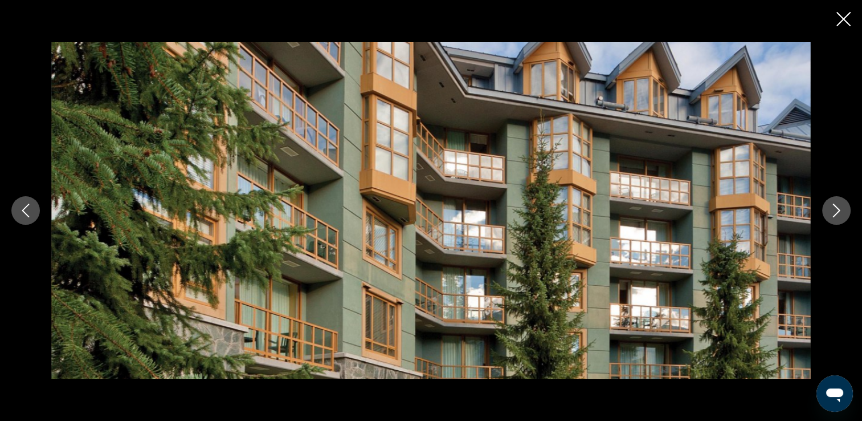
click at [831, 207] on icon "Next image" at bounding box center [837, 210] width 14 height 14
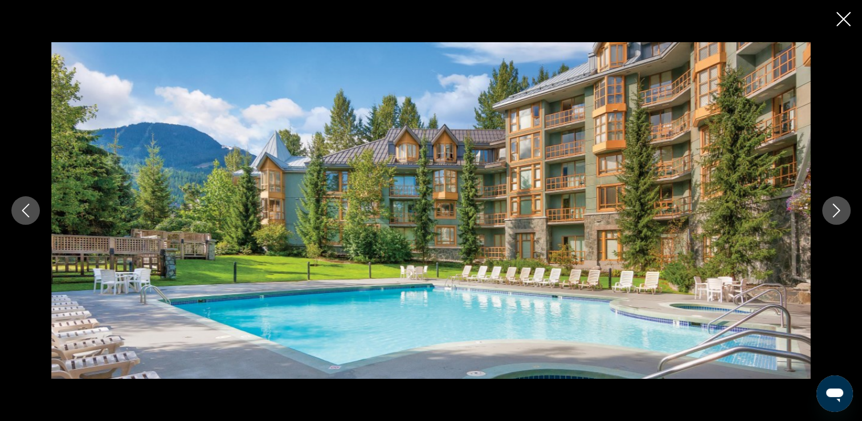
click at [843, 19] on icon "Close slideshow" at bounding box center [844, 19] width 14 height 14
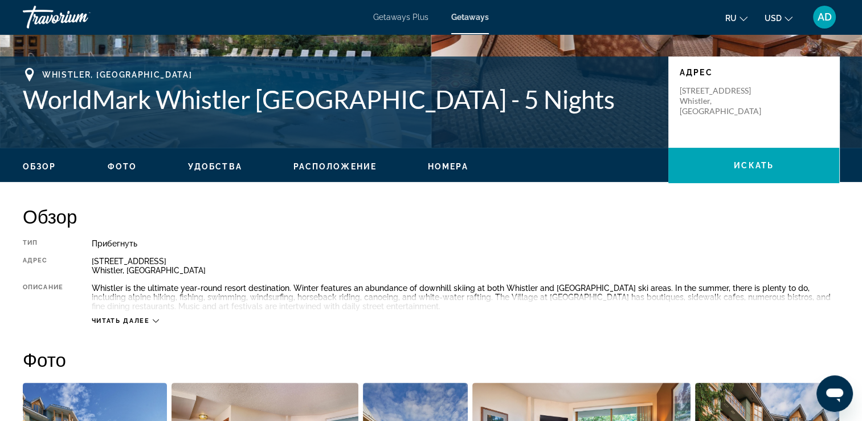
scroll to position [228, 0]
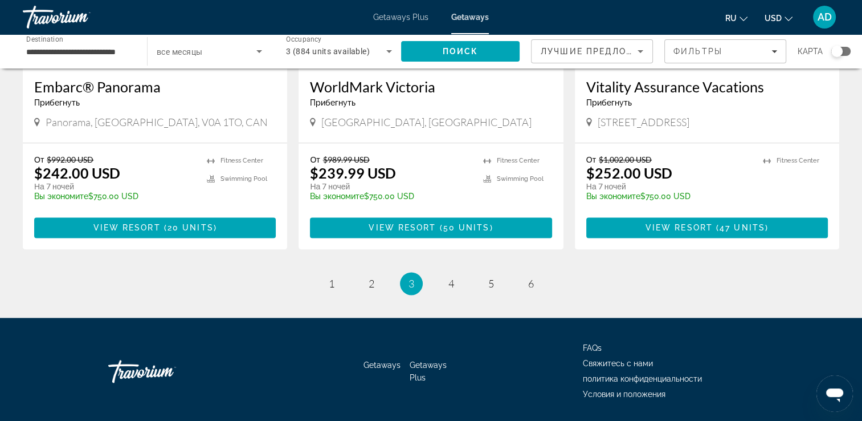
scroll to position [1473, 0]
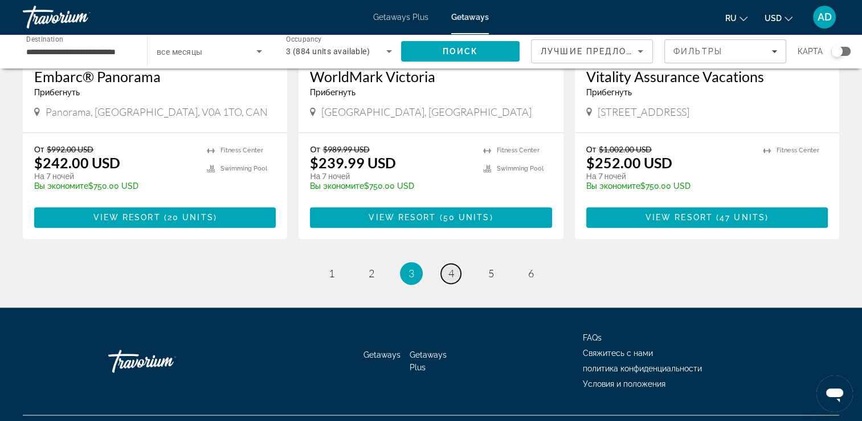
click at [454, 263] on link "page 4" at bounding box center [451, 273] width 20 height 20
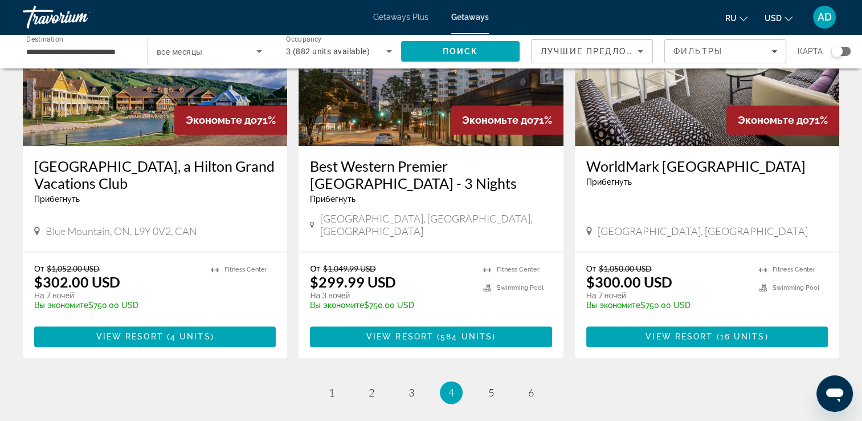
scroll to position [1368, 0]
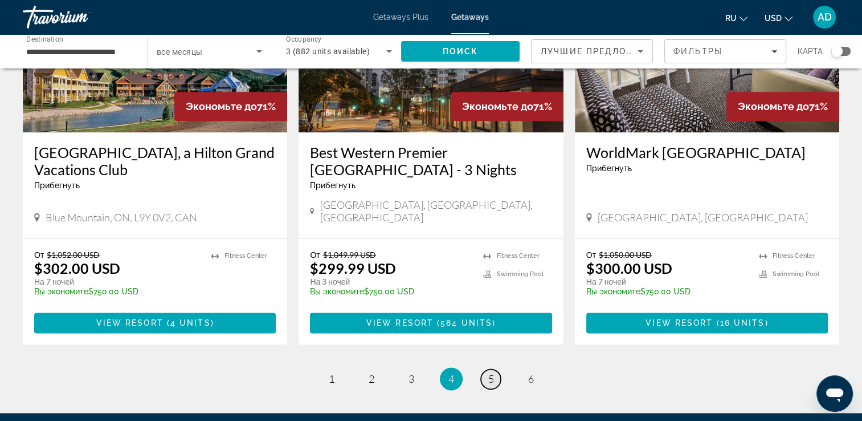
click at [490, 372] on span "5" at bounding box center [491, 378] width 6 height 13
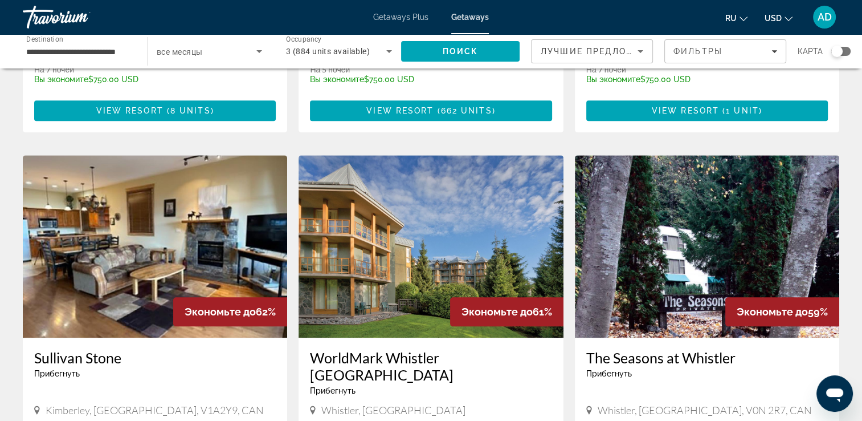
scroll to position [1254, 0]
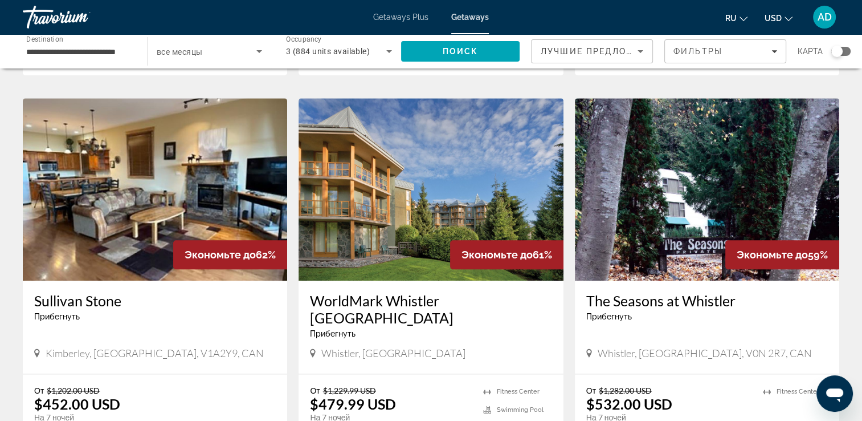
click at [434, 154] on img "Main content" at bounding box center [431, 189] width 264 height 182
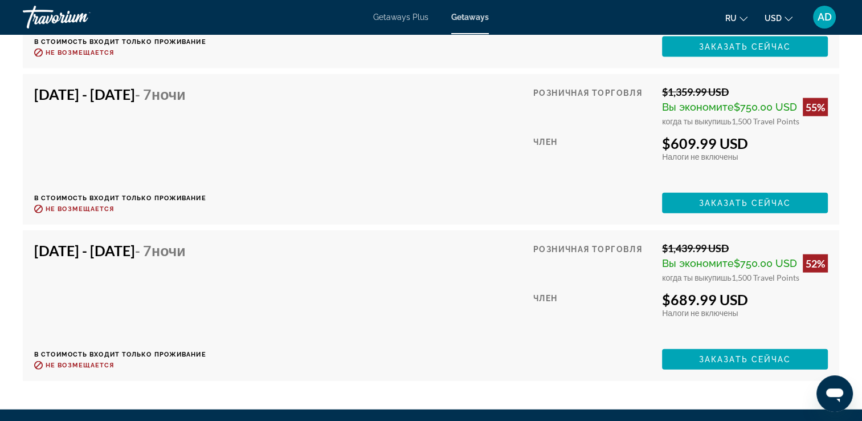
scroll to position [2613, 0]
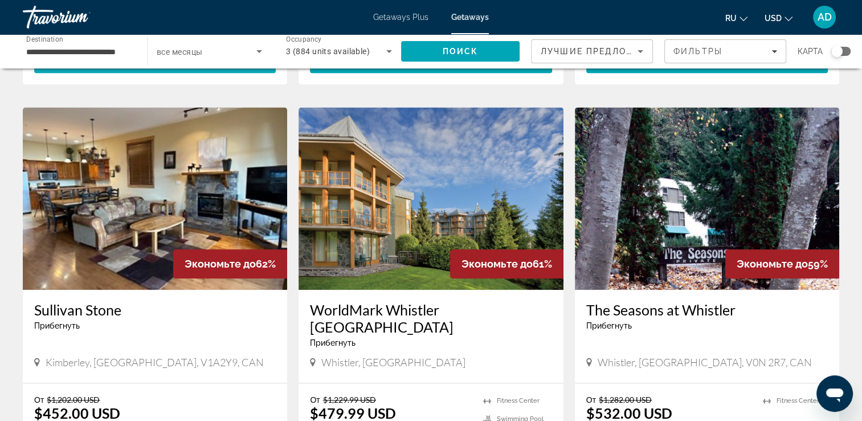
scroll to position [1311, 0]
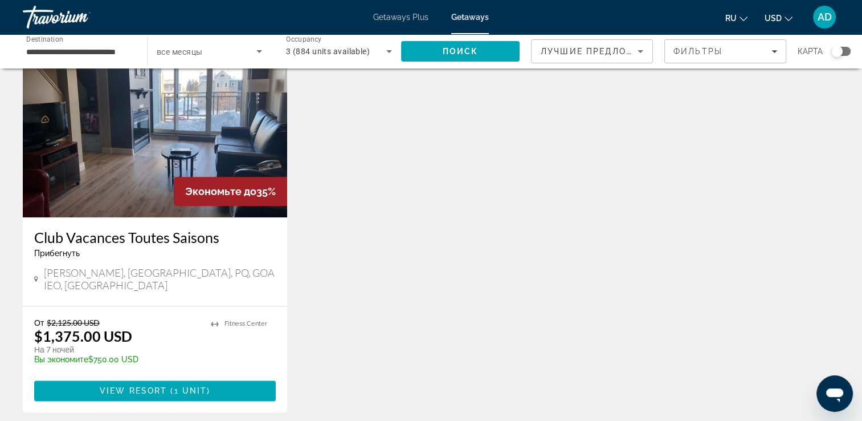
scroll to position [1482, 0]
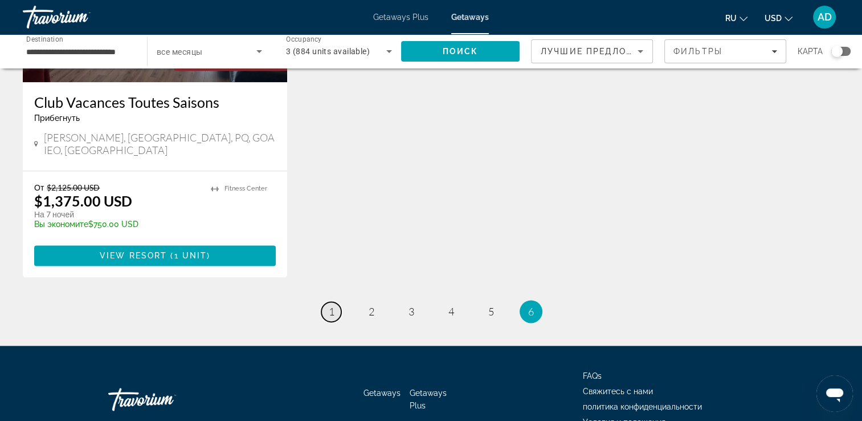
click at [336, 301] on link "page 1" at bounding box center [331, 311] width 20 height 20
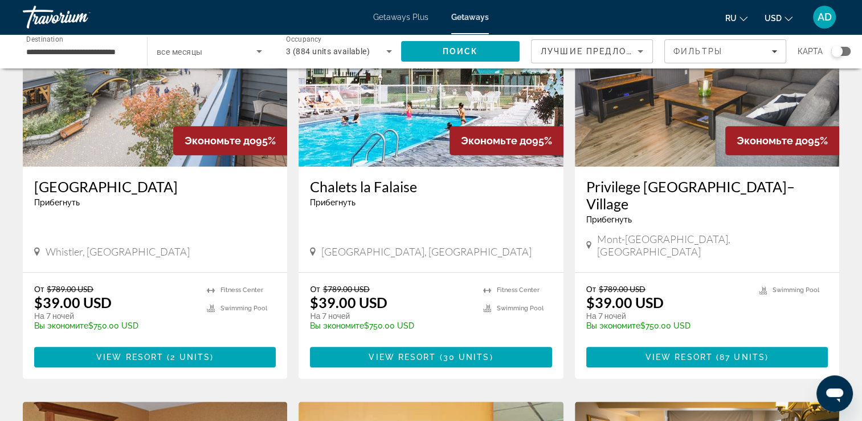
scroll to position [855, 0]
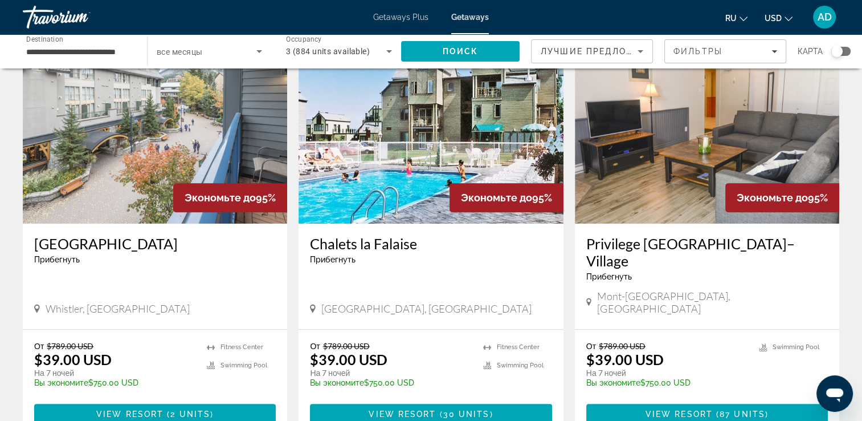
click at [129, 161] on img "Main content" at bounding box center [155, 132] width 264 height 182
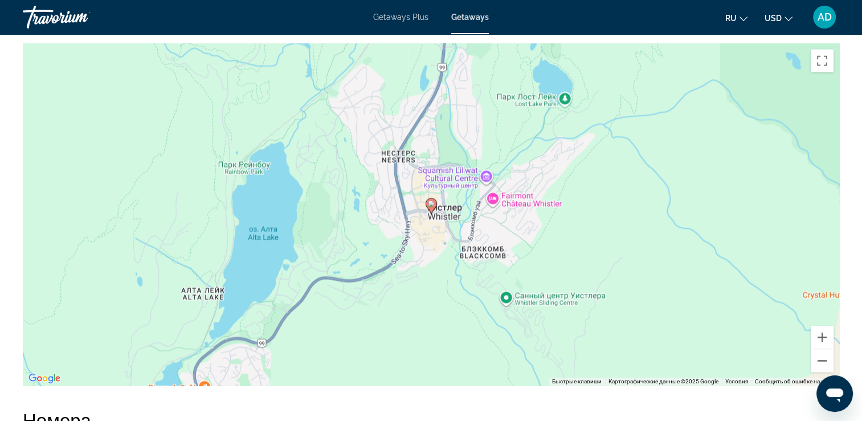
scroll to position [1847, 0]
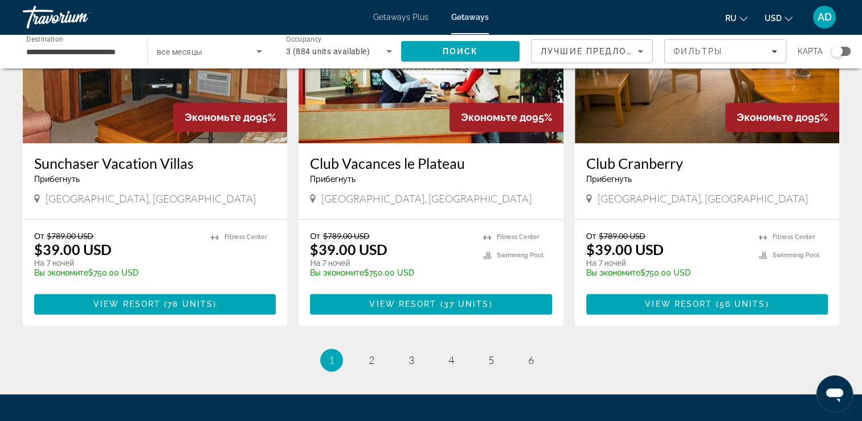
scroll to position [1368, 0]
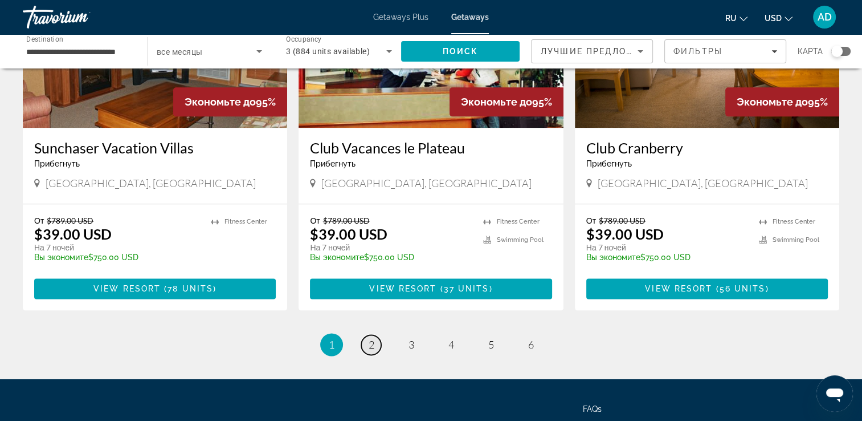
click at [372, 338] on span "2" at bounding box center [372, 344] width 6 height 13
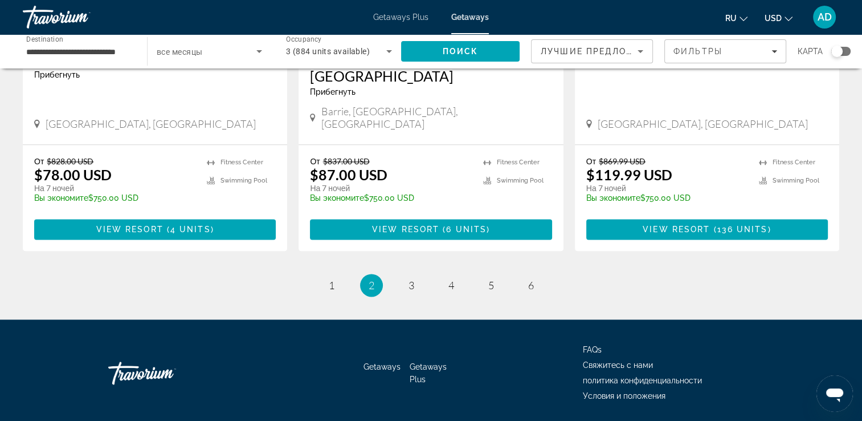
scroll to position [1473, 0]
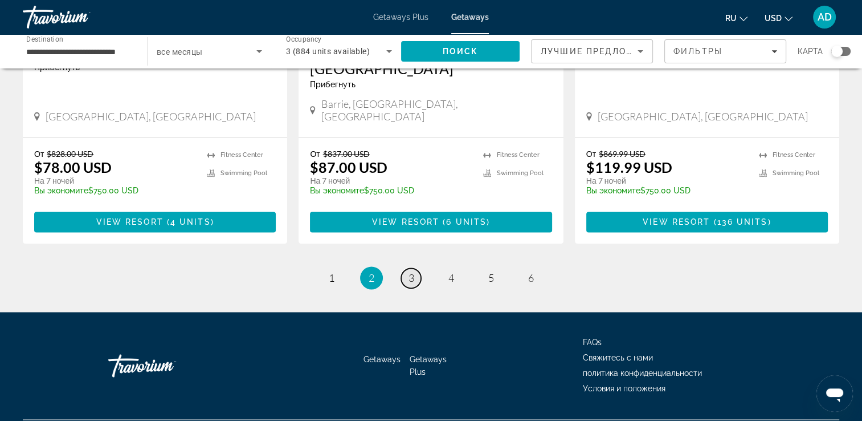
click at [413, 271] on span "3" at bounding box center [412, 277] width 6 height 13
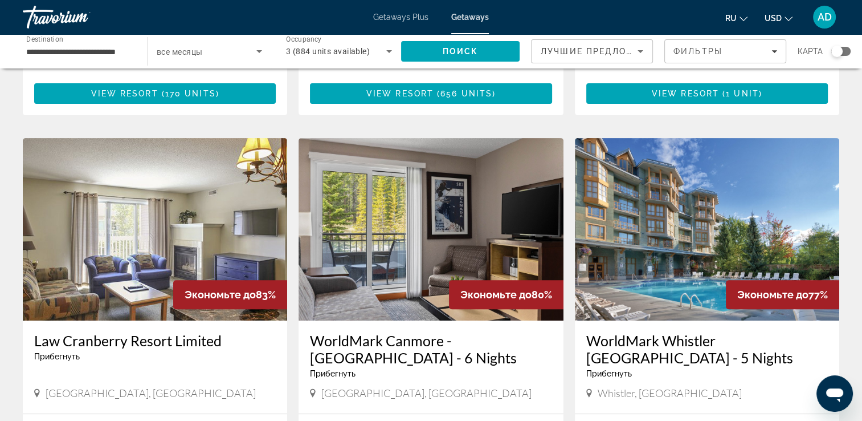
scroll to position [456, 0]
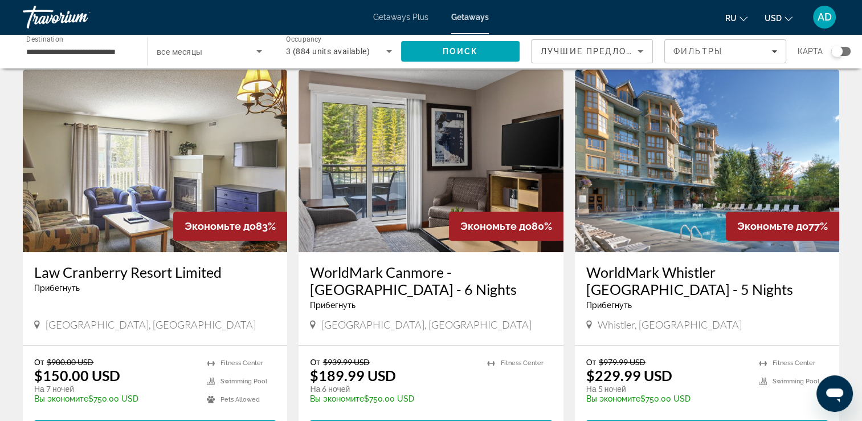
click at [687, 179] on img "Main content" at bounding box center [707, 161] width 264 height 182
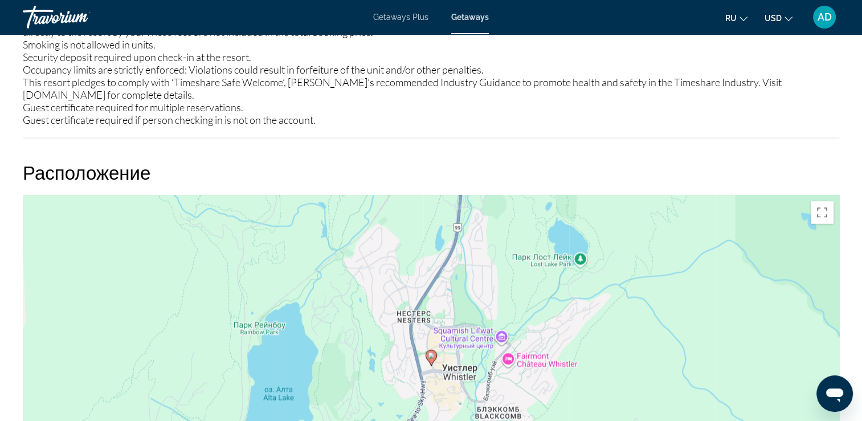
scroll to position [1653, 0]
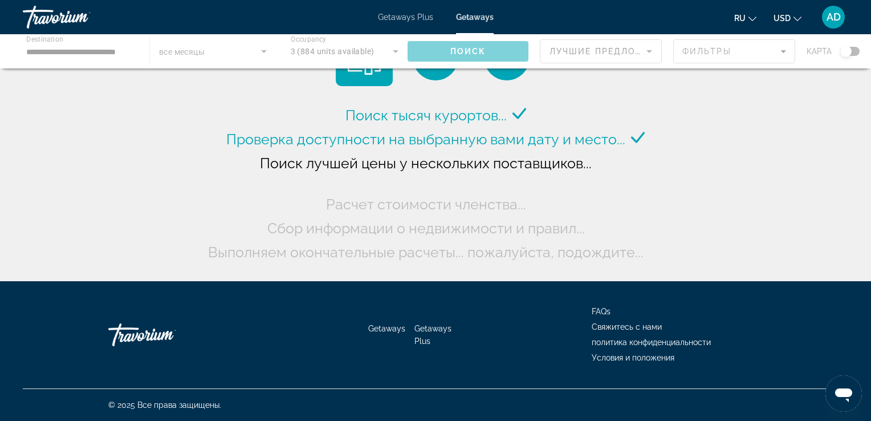
click at [43, 17] on div "Travorium" at bounding box center [80, 17] width 114 height 30
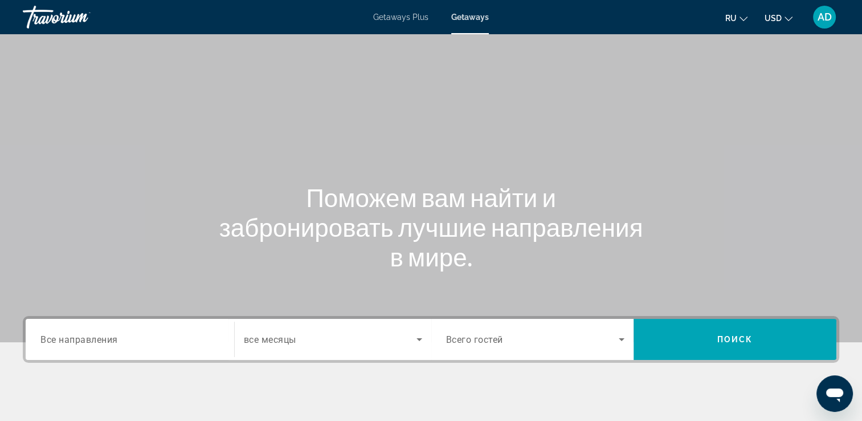
click at [43, 17] on div "Travorium" at bounding box center [80, 17] width 114 height 30
